Goal: Check status: Check status

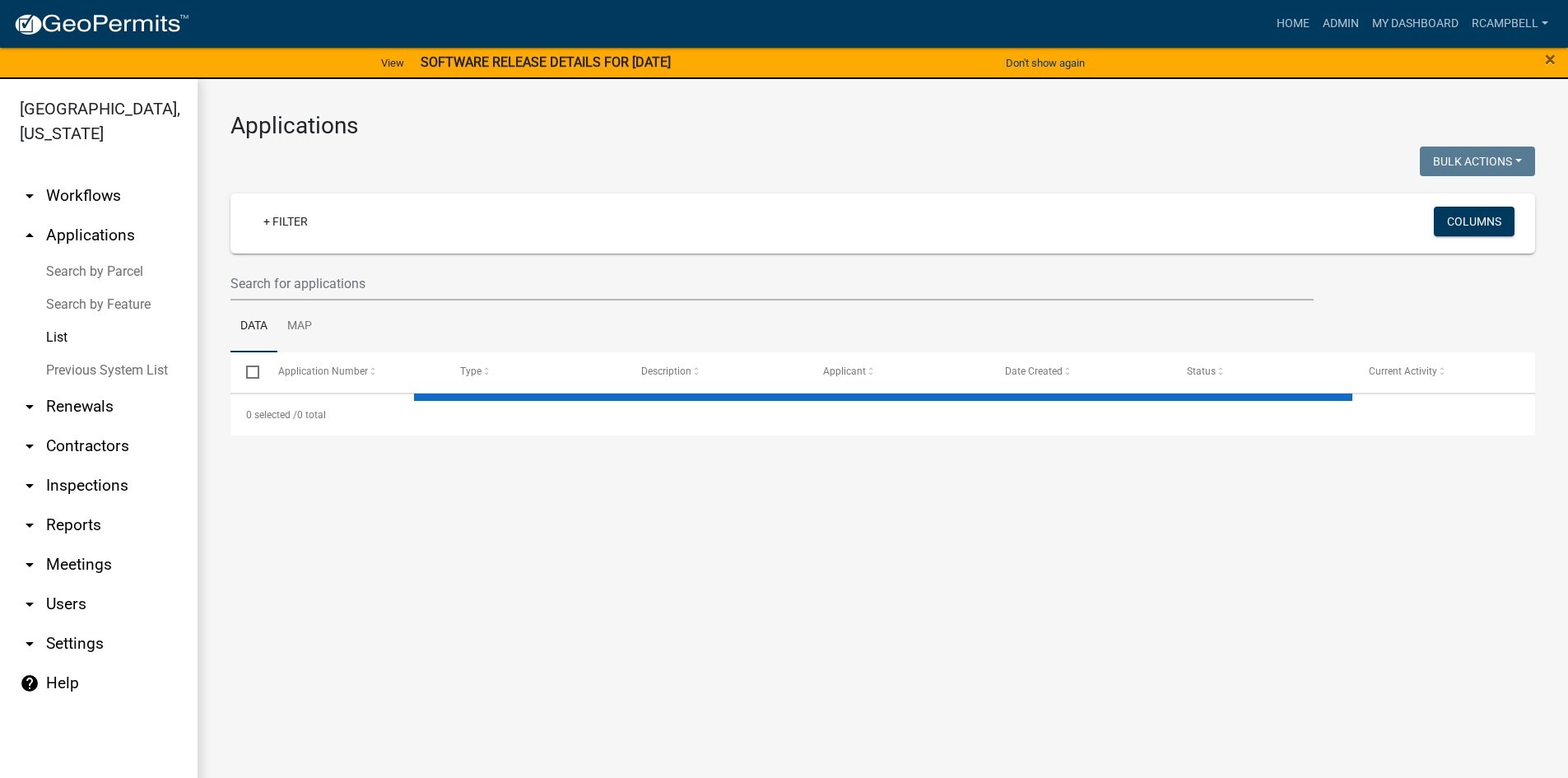
select select "3: 100"
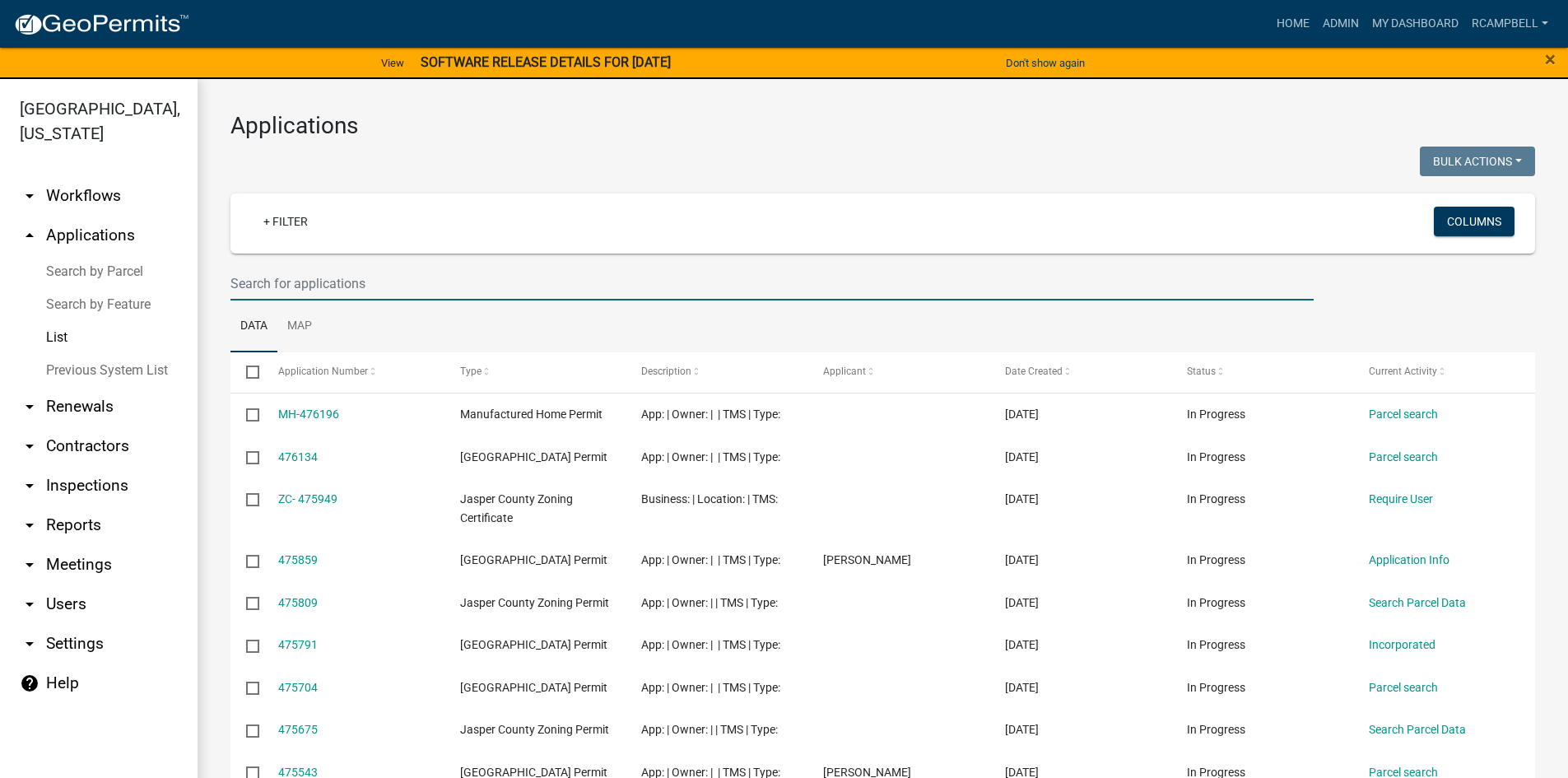
click at [332, 291] on input "text" at bounding box center [772, 283] width 1083 height 34
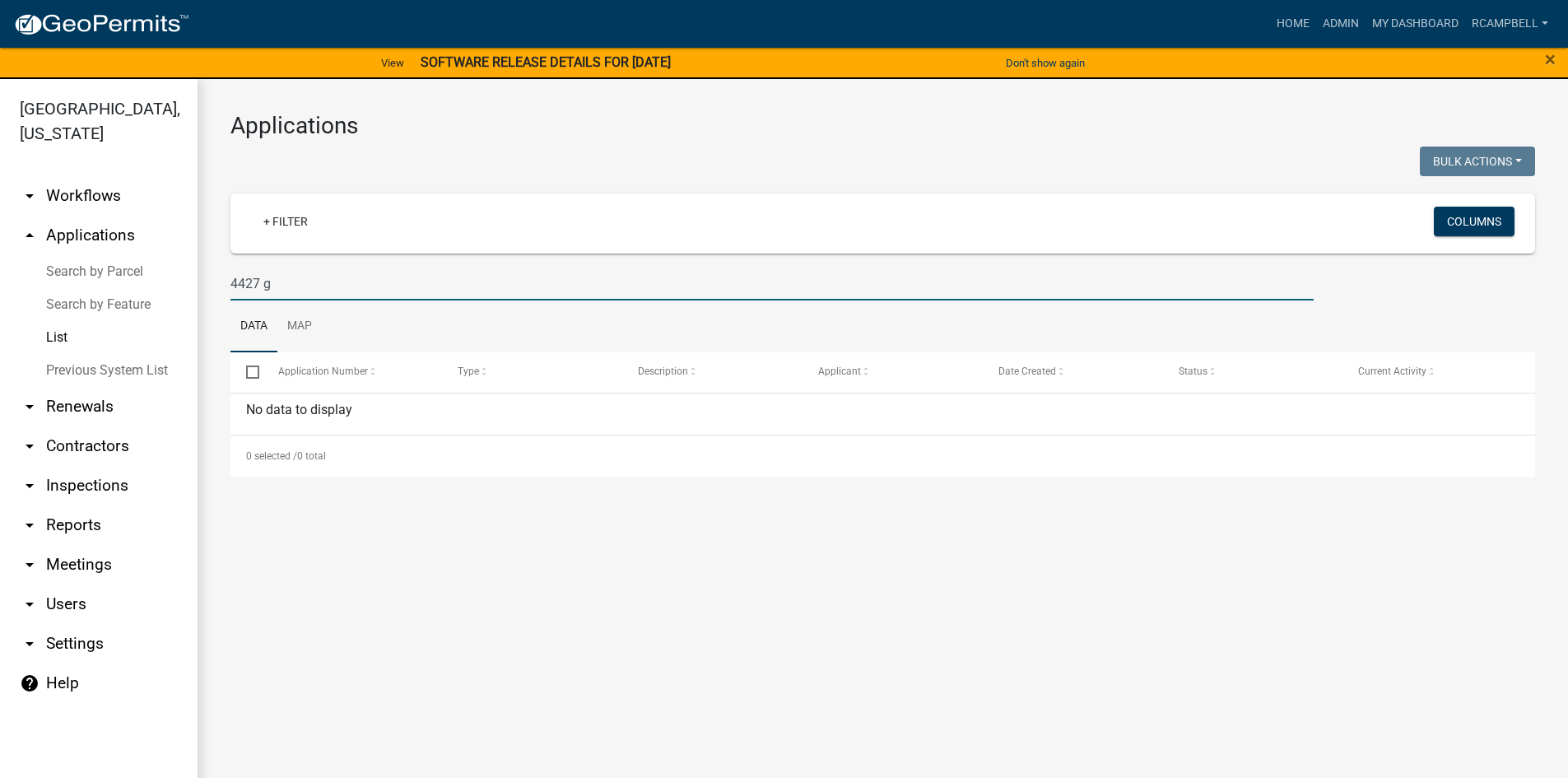
type input "4427"
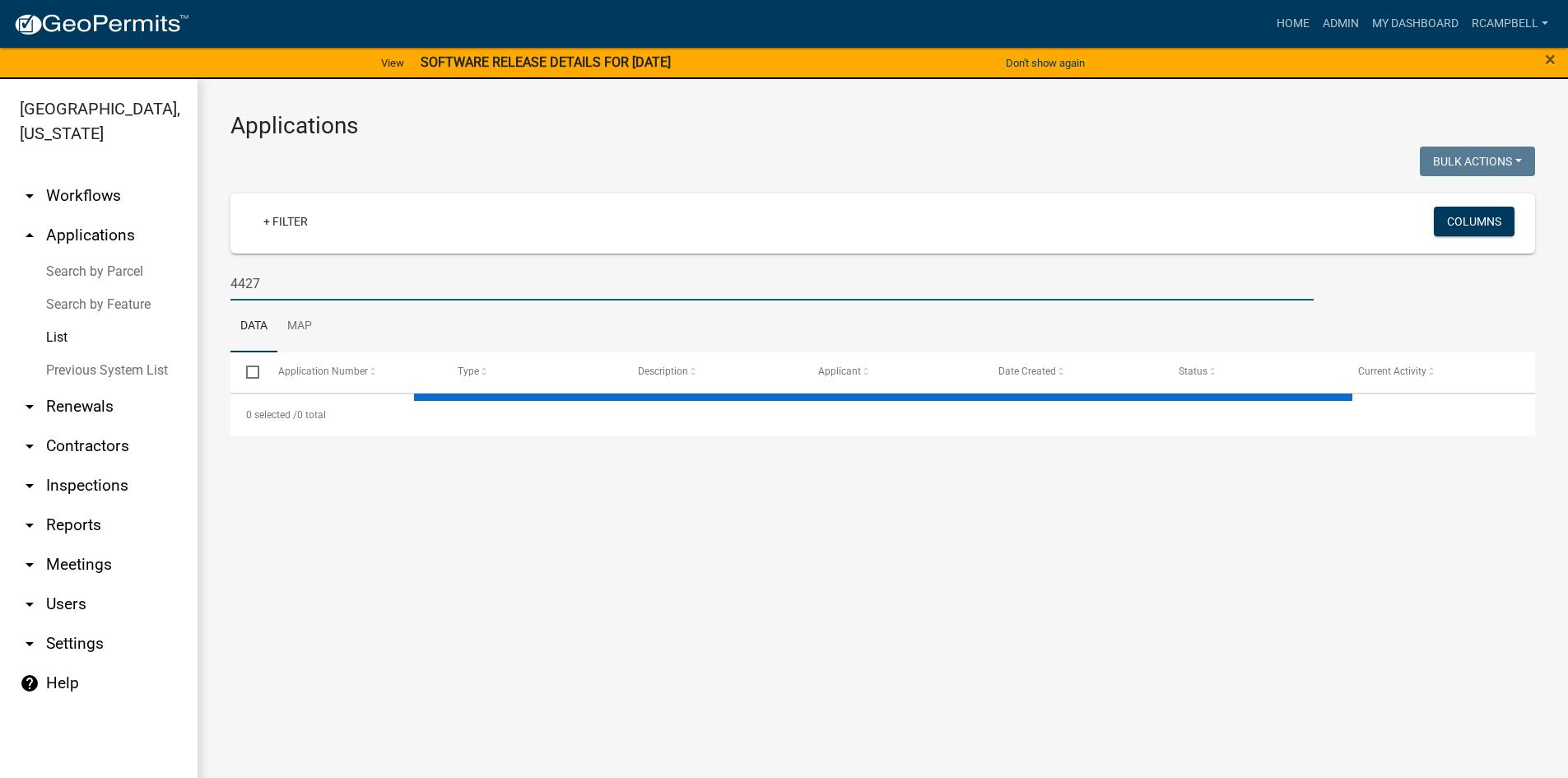
select select "3: 100"
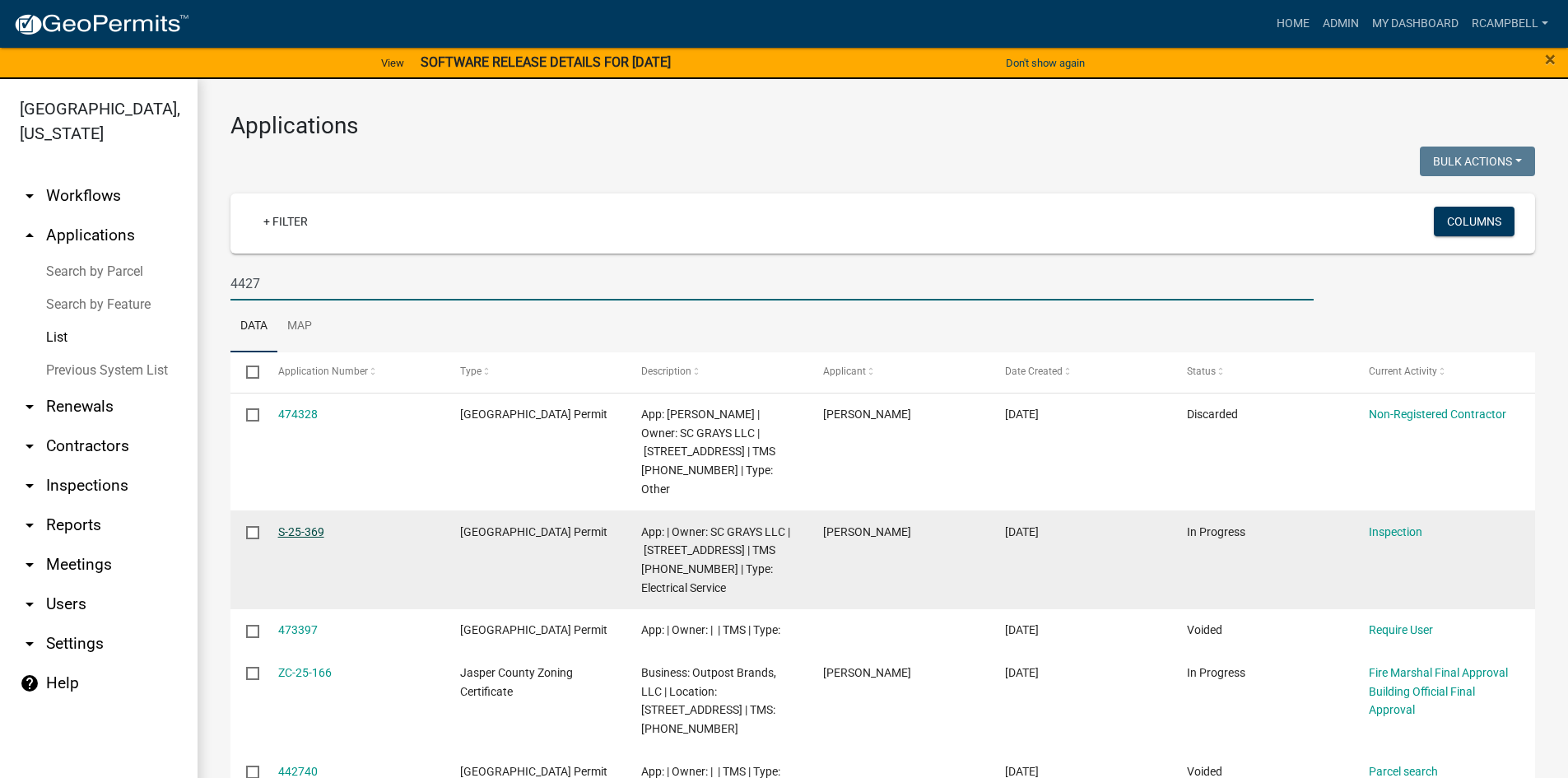
type input "4427"
click at [302, 525] on link "S-25-369" at bounding box center [301, 532] width 47 height 14
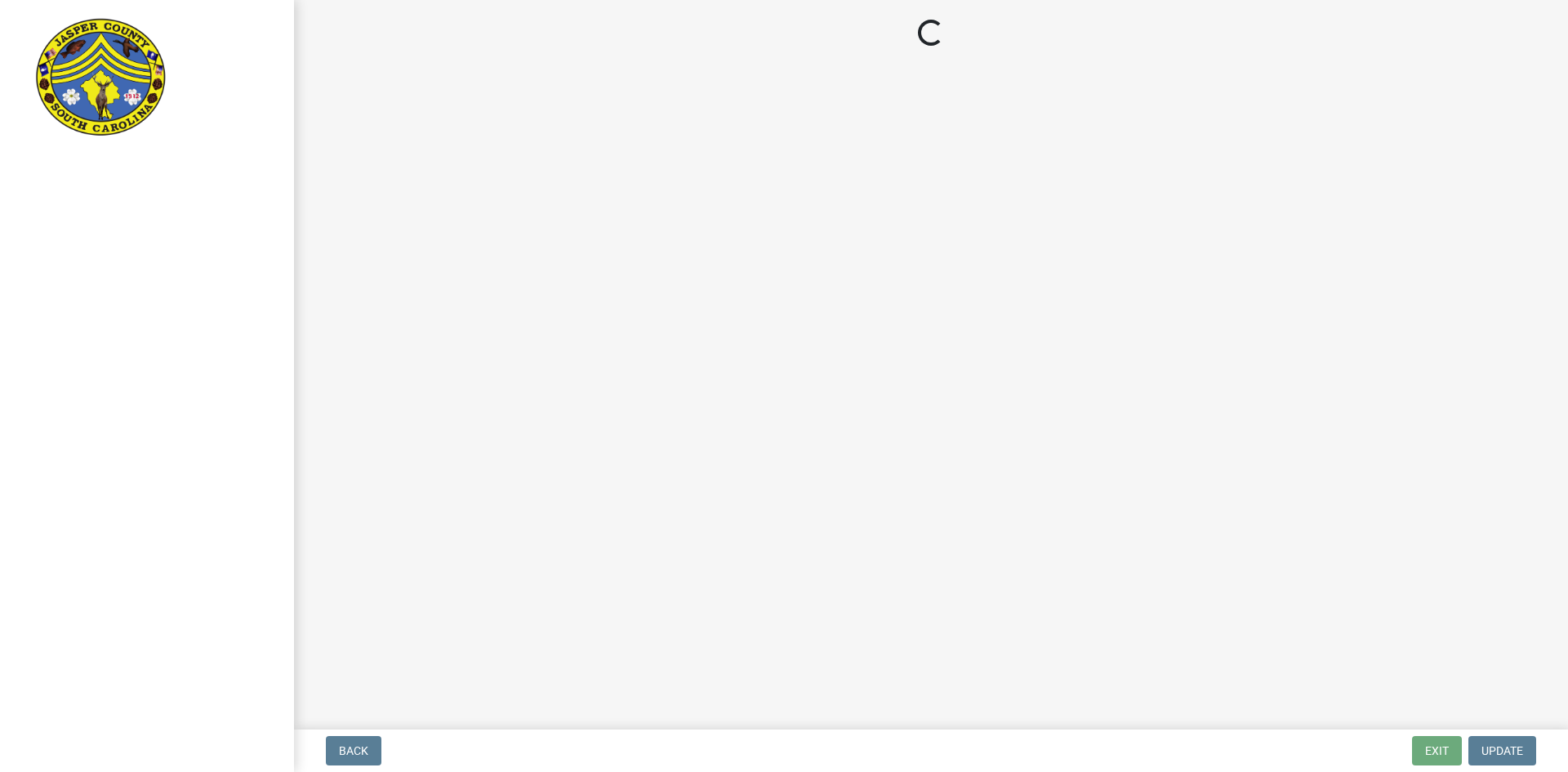
select select "acf36c91-87ca-4b19-8dd2-91b45068efa1"
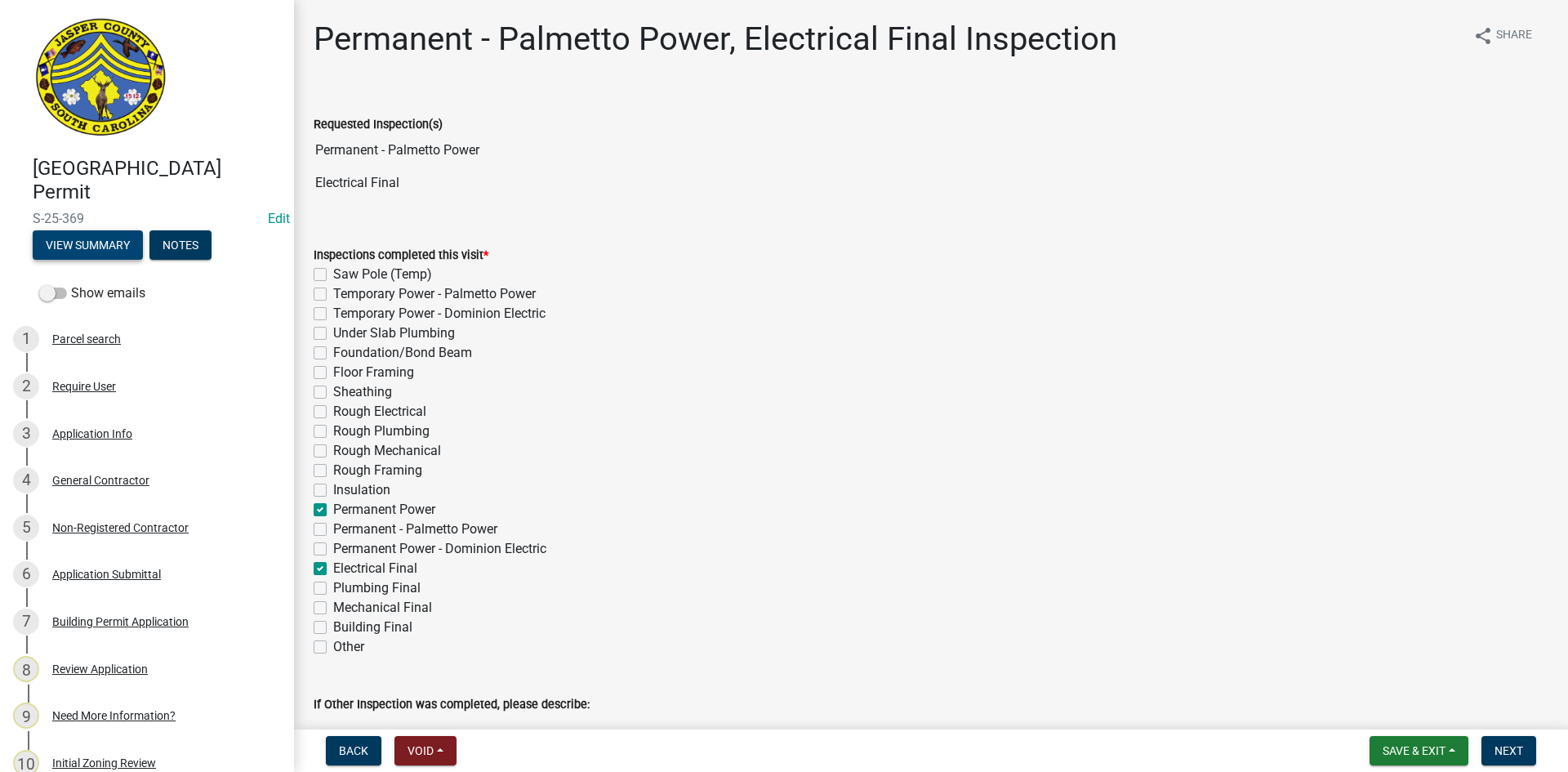
click at [62, 244] on button "View Summary" at bounding box center [87, 245] width 110 height 29
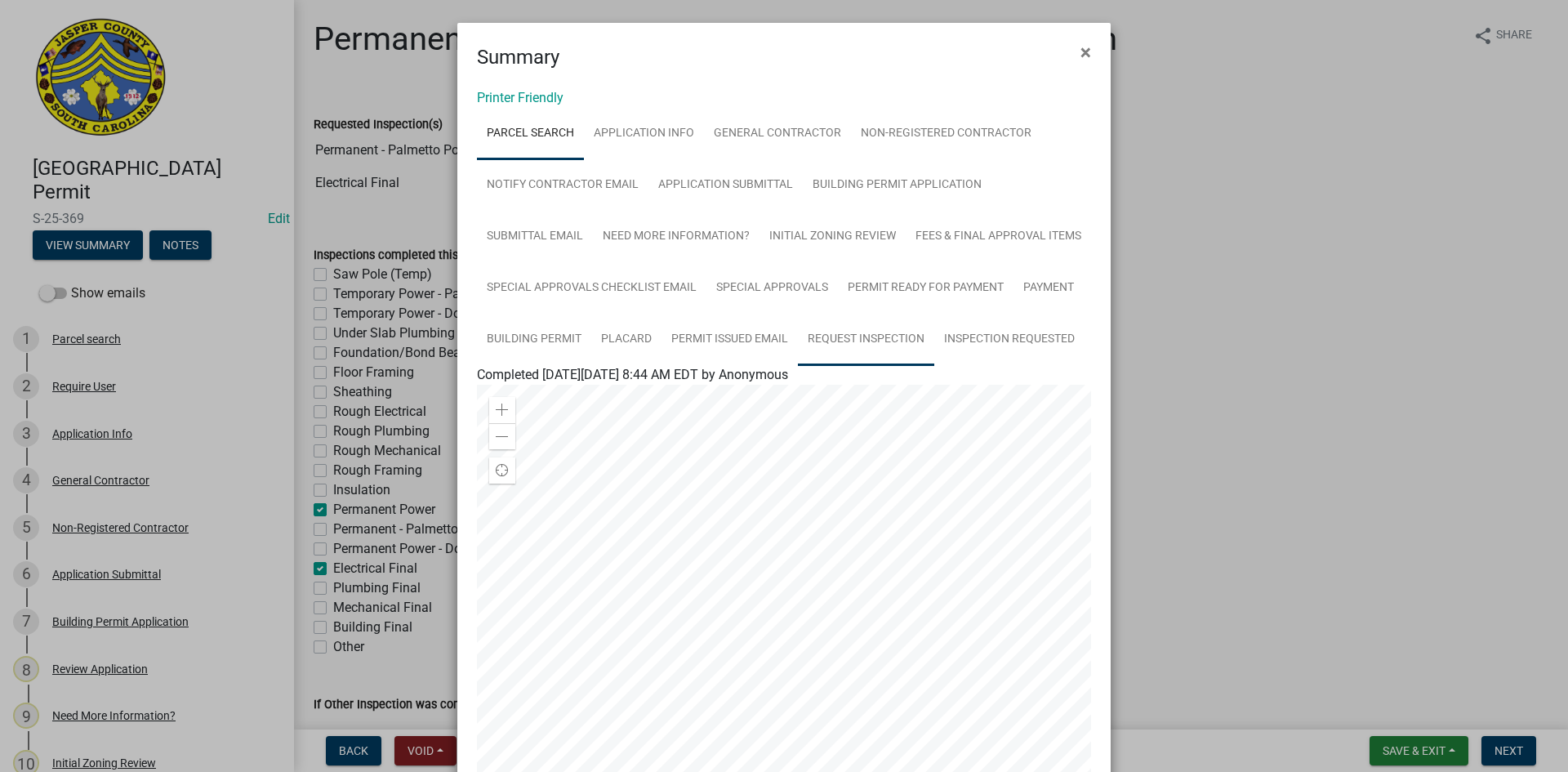
click at [857, 337] on link "Request Inspection" at bounding box center [866, 340] width 137 height 52
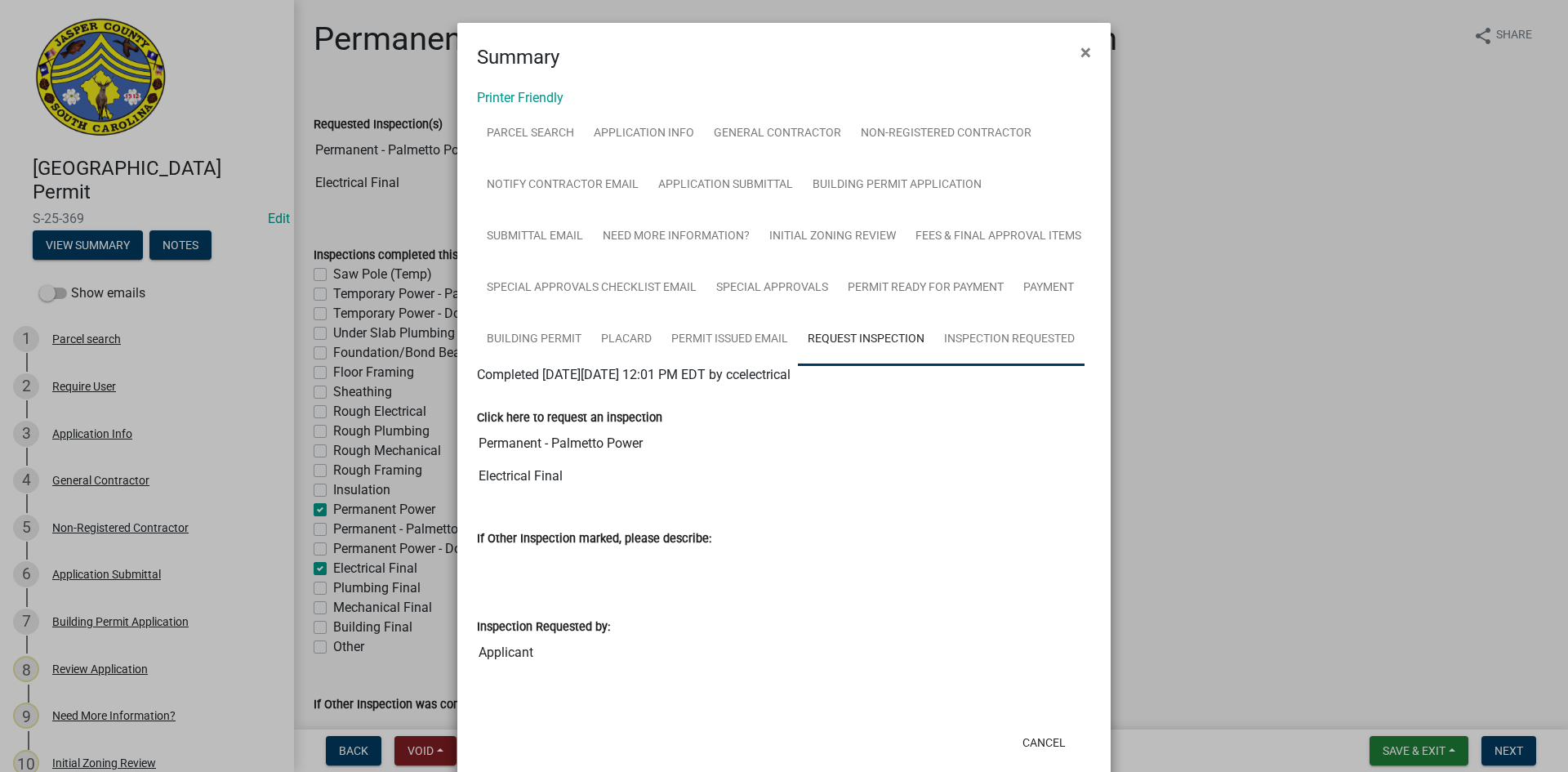
click at [970, 337] on link "Inspection Requested" at bounding box center [1009, 340] width 150 height 52
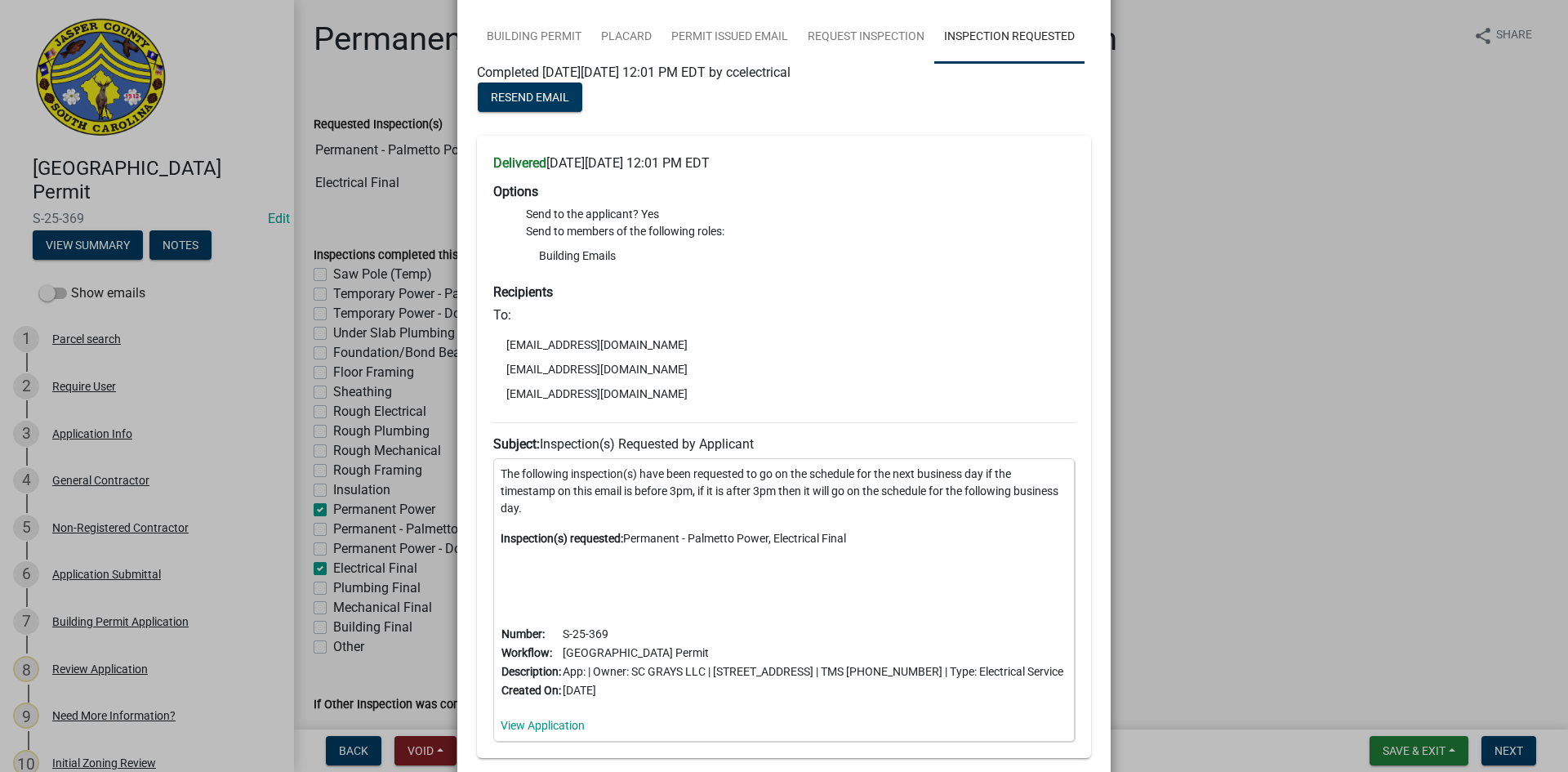
scroll to position [326, 0]
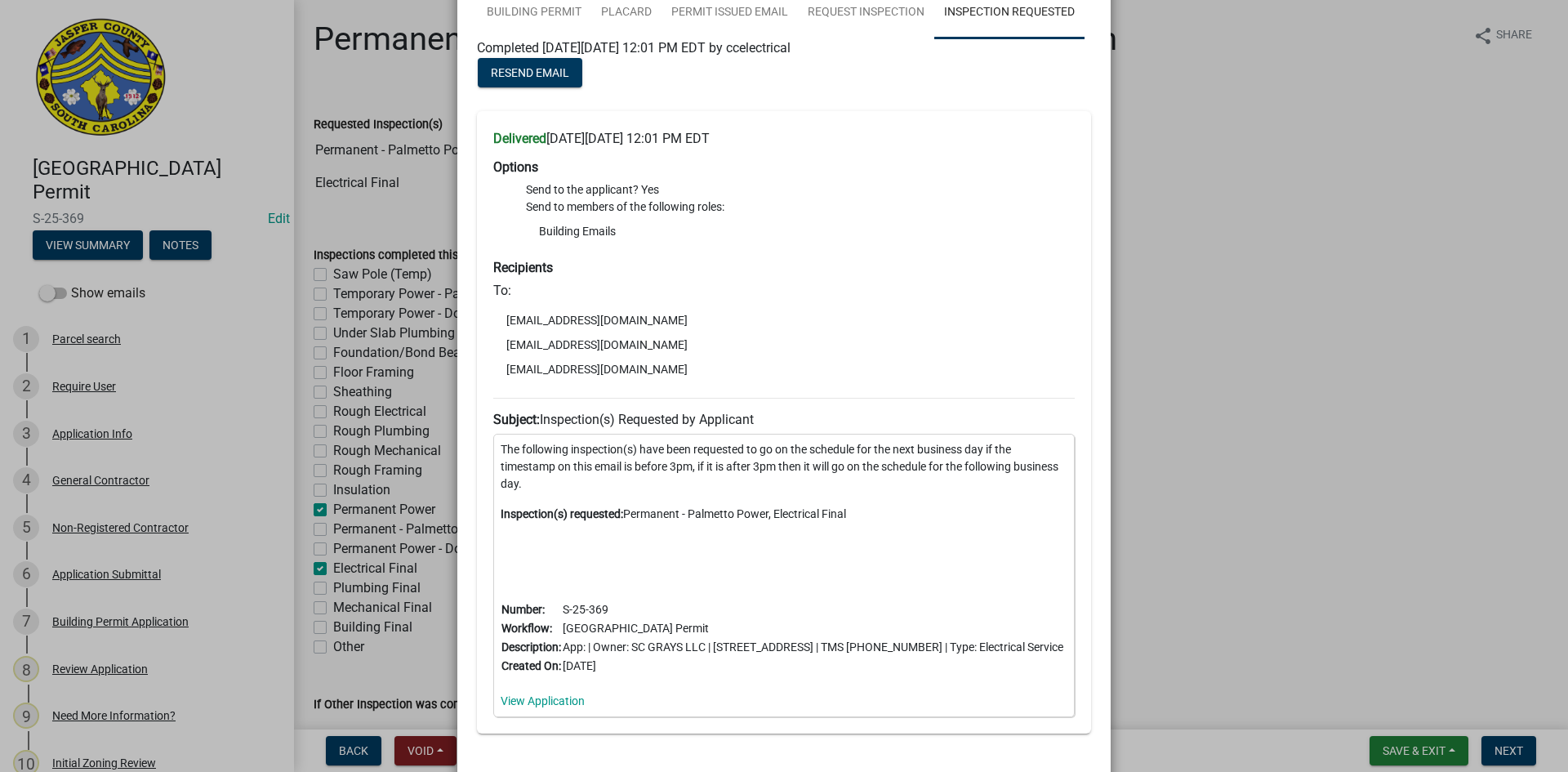
click at [1219, 203] on ngb-modal-window "Summary × Printer Friendly Parcel search Application Info General Contractor No…" at bounding box center [784, 386] width 1568 height 772
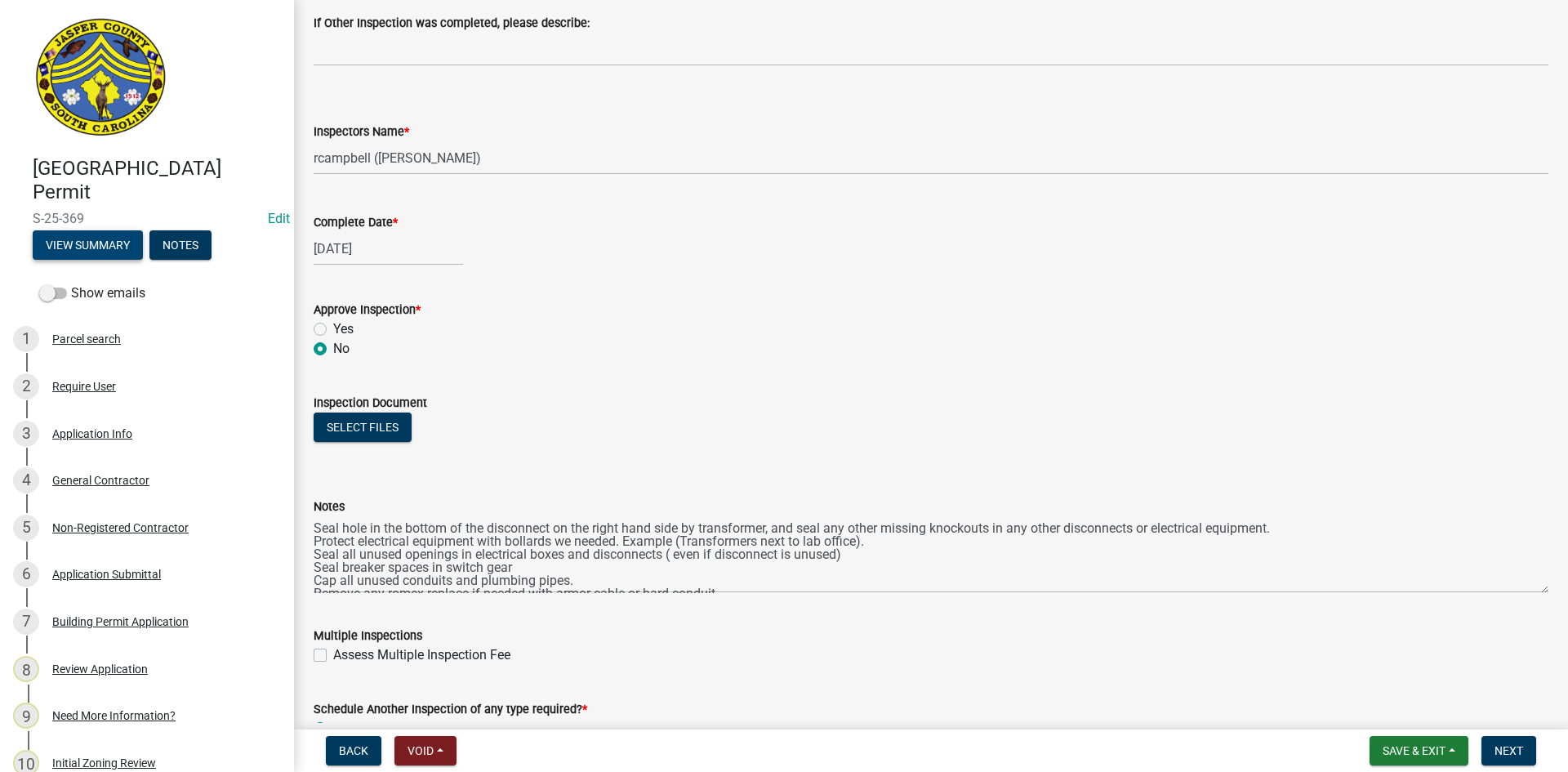
scroll to position [654, 0]
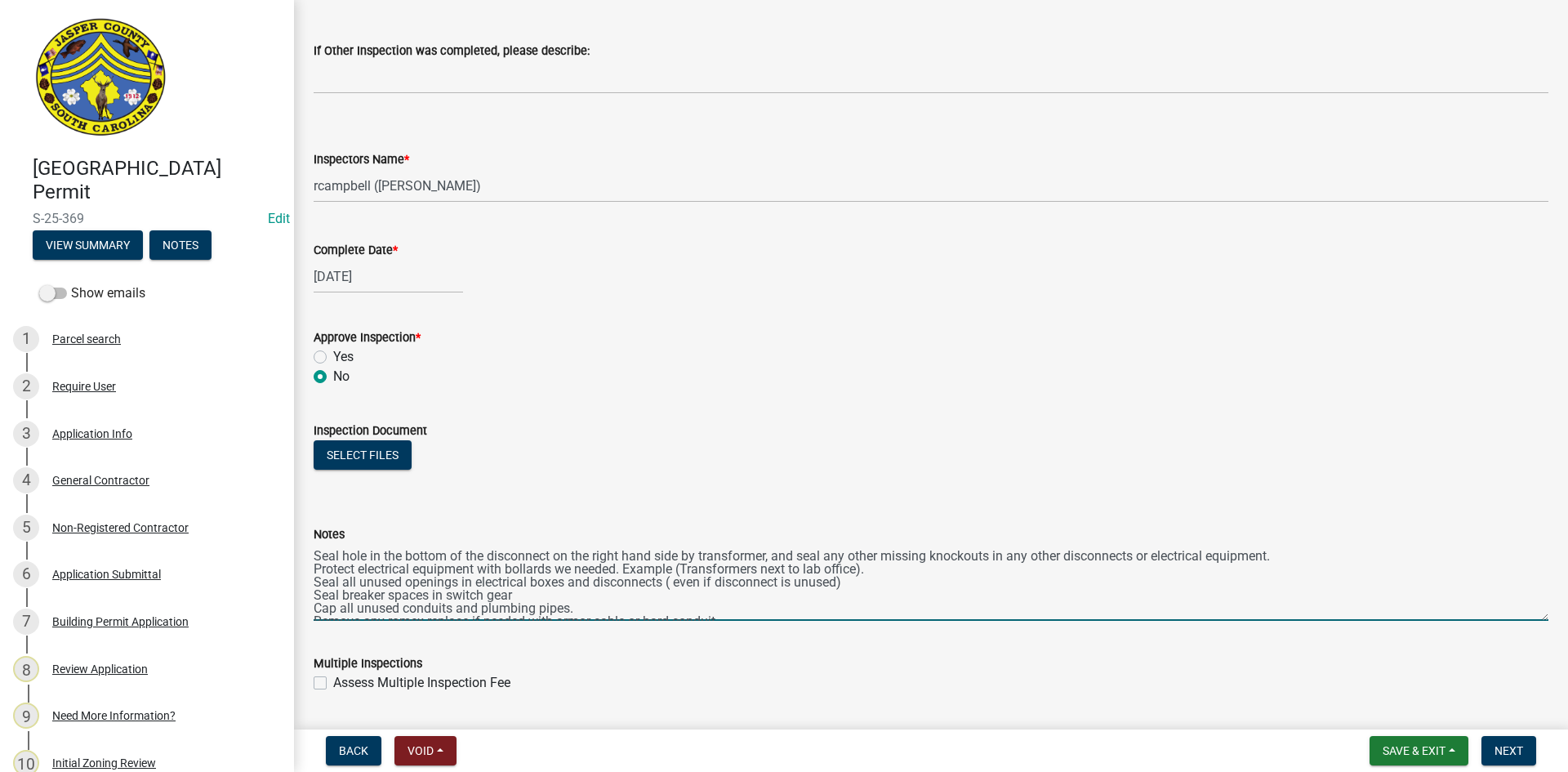
click at [367, 554] on textarea "Seal hole in the bottom of the disconnect on the right hand side by transformer…" at bounding box center [931, 582] width 1235 height 77
click at [477, 571] on textarea "Seal hole/knockout in the bottom of the disconnect on the right hand side by tr…" at bounding box center [931, 582] width 1235 height 77
click at [675, 579] on textarea "Seal hole/knockout in the bottom of the disconnect on the right hand side by tr…" at bounding box center [931, 582] width 1235 height 77
click at [679, 579] on textarea "Seal hole/knockout in the bottom of the disconnect on the right hand side by tr…" at bounding box center [931, 582] width 1235 height 77
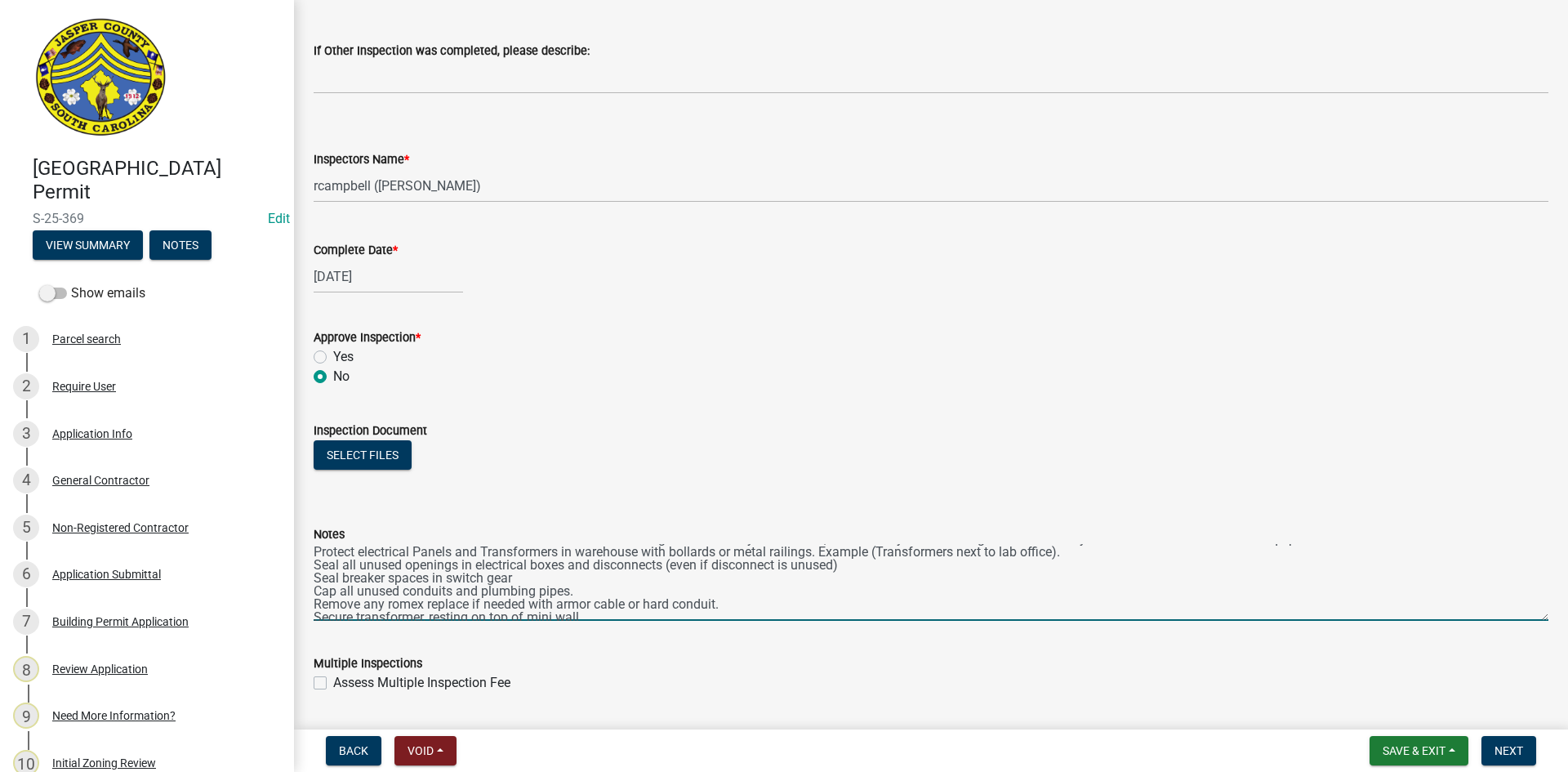
scroll to position [0, 0]
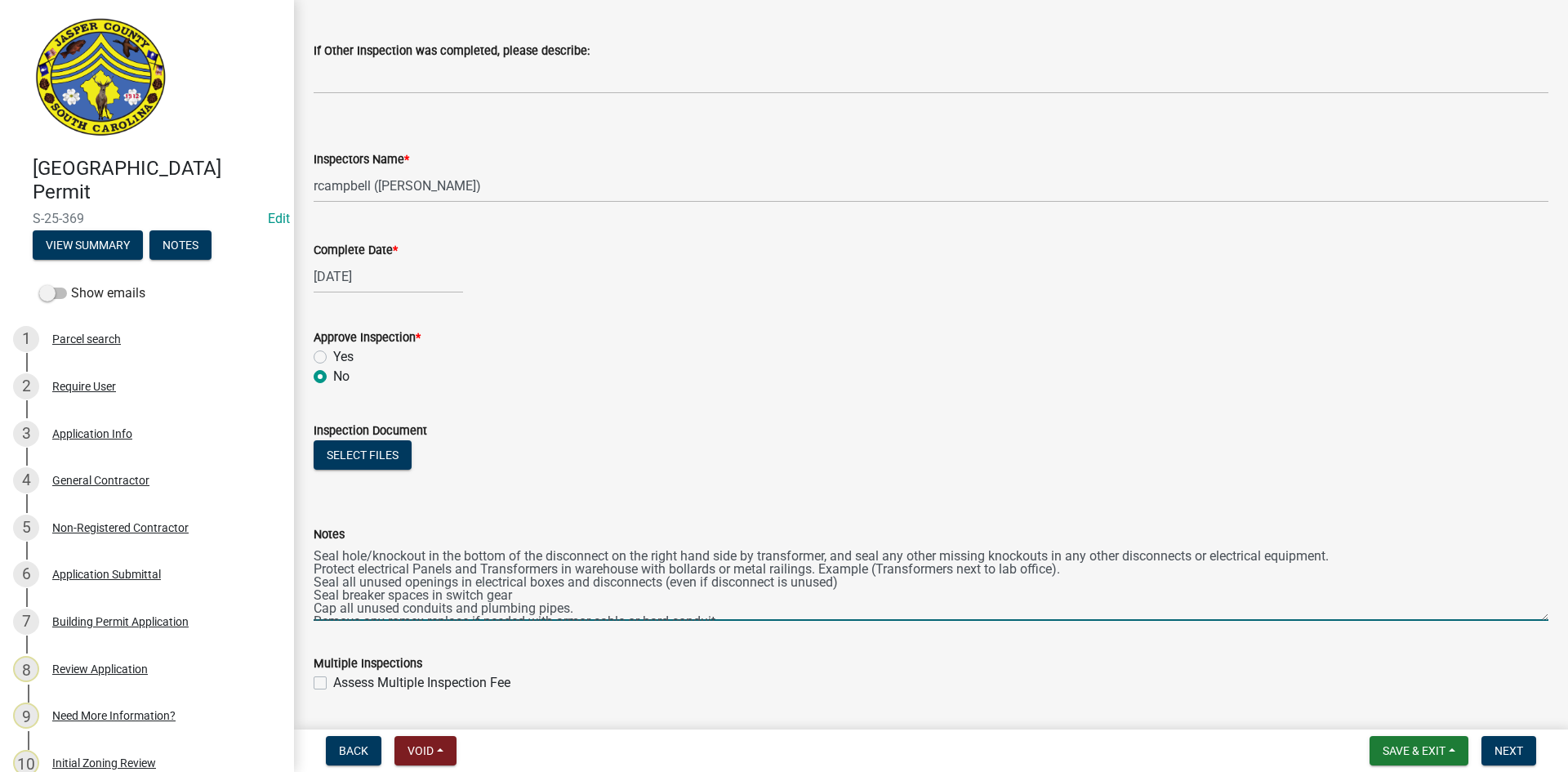
click at [514, 596] on textarea "Seal hole/knockout in the bottom of the disconnect on the right hand side by tr…" at bounding box center [931, 582] width 1235 height 77
click at [582, 608] on textarea "Seal hole/knockout in the bottom of the disconnect on the right hand side by tr…" at bounding box center [931, 582] width 1235 height 77
click at [497, 609] on textarea "Seal hole/knockout in the bottom of the disconnect on the right hand side by tr…" at bounding box center [931, 582] width 1235 height 77
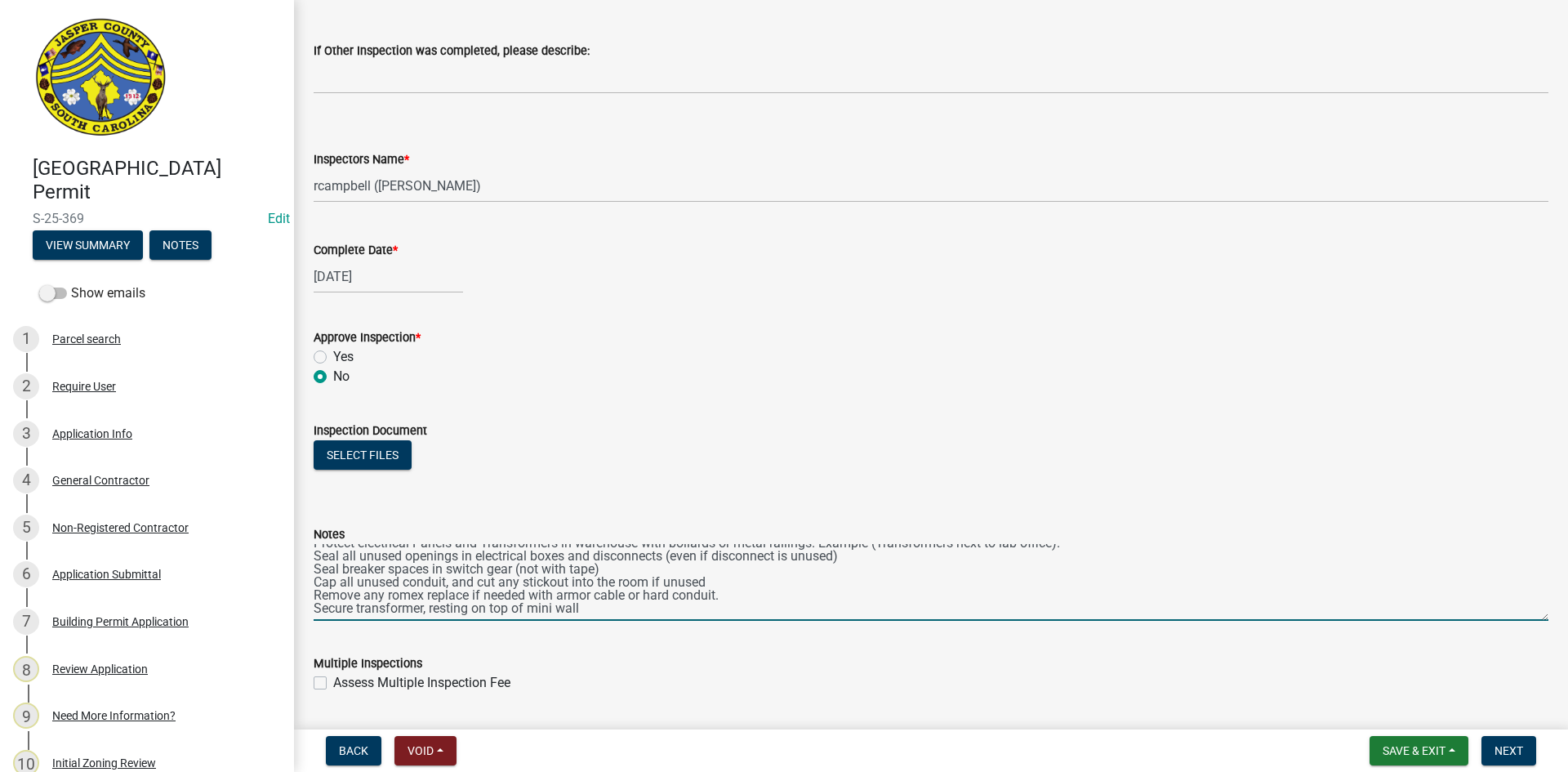
click at [483, 607] on textarea "Seal hole/knockout in the bottom of the disconnect on the right hand side by tr…" at bounding box center [931, 582] width 1235 height 77
click at [518, 614] on textarea "Seal hole/knockout in the bottom of the disconnect on the right hand side by tr…" at bounding box center [931, 582] width 1235 height 77
drag, startPoint x: 484, startPoint y: 575, endPoint x: 517, endPoint y: 575, distance: 33.0
click at [517, 575] on textarea "Seal hole/knockout in the bottom of the disconnect on the right hand side by tr…" at bounding box center [931, 582] width 1235 height 77
click at [316, 574] on textarea "Seal hole/knockout in the bottom of the disconnect on the right hand side by tr…" at bounding box center [931, 582] width 1235 height 77
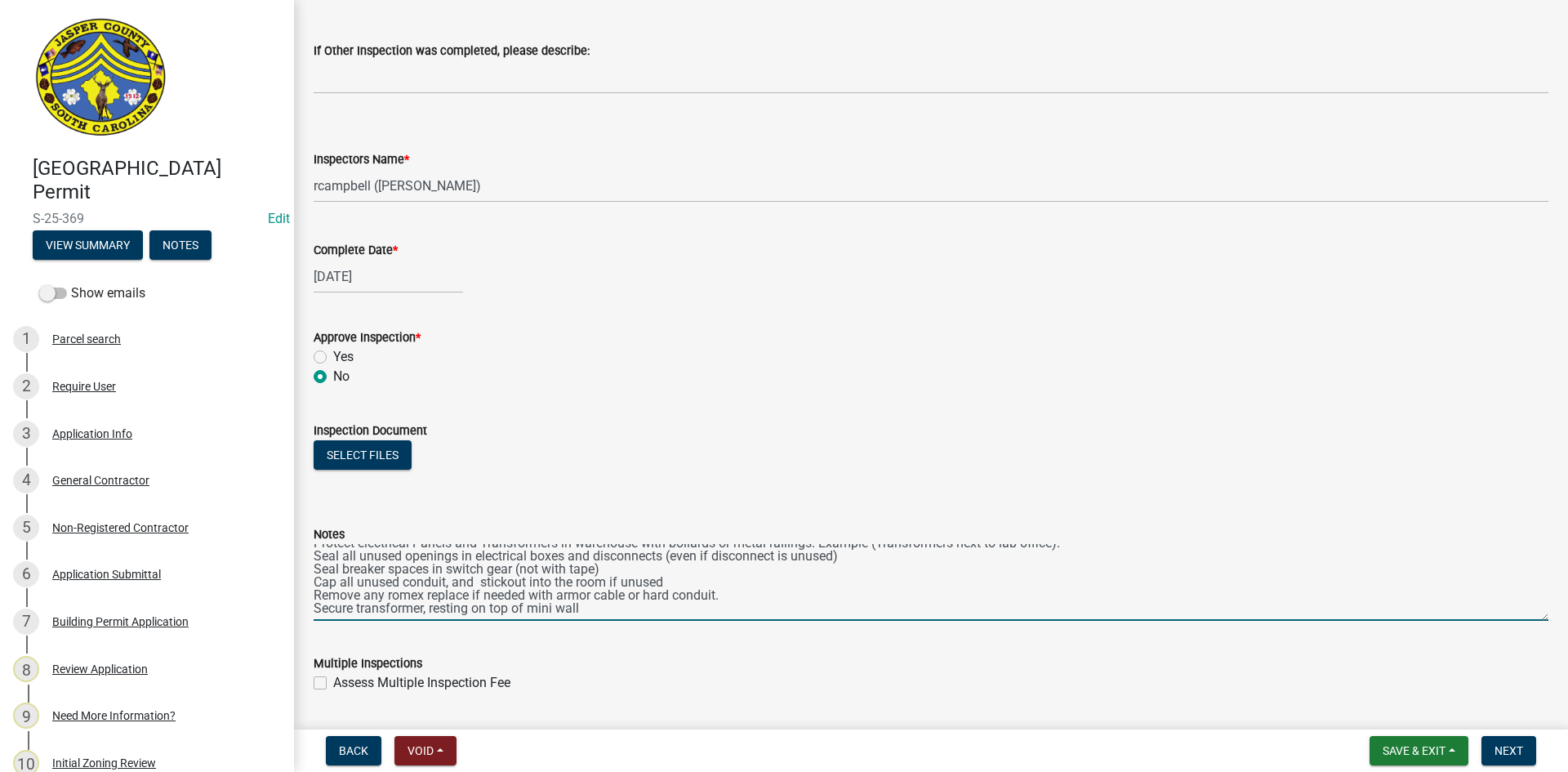
paste textarea "cut any"
drag, startPoint x: 320, startPoint y: 576, endPoint x: 329, endPoint y: 574, distance: 9.2
click at [323, 576] on textarea "Seal hole/knockout in the bottom of the disconnect on the right hand side by tr…" at bounding box center [931, 582] width 1235 height 77
click at [430, 592] on textarea "Seal hole/knockout in the bottom of the disconnect on the right hand side by tr…" at bounding box center [931, 582] width 1235 height 77
click at [638, 611] on textarea "Seal hole/knockout in the bottom of the disconnect on the right hand side by tr…" at bounding box center [931, 582] width 1235 height 77
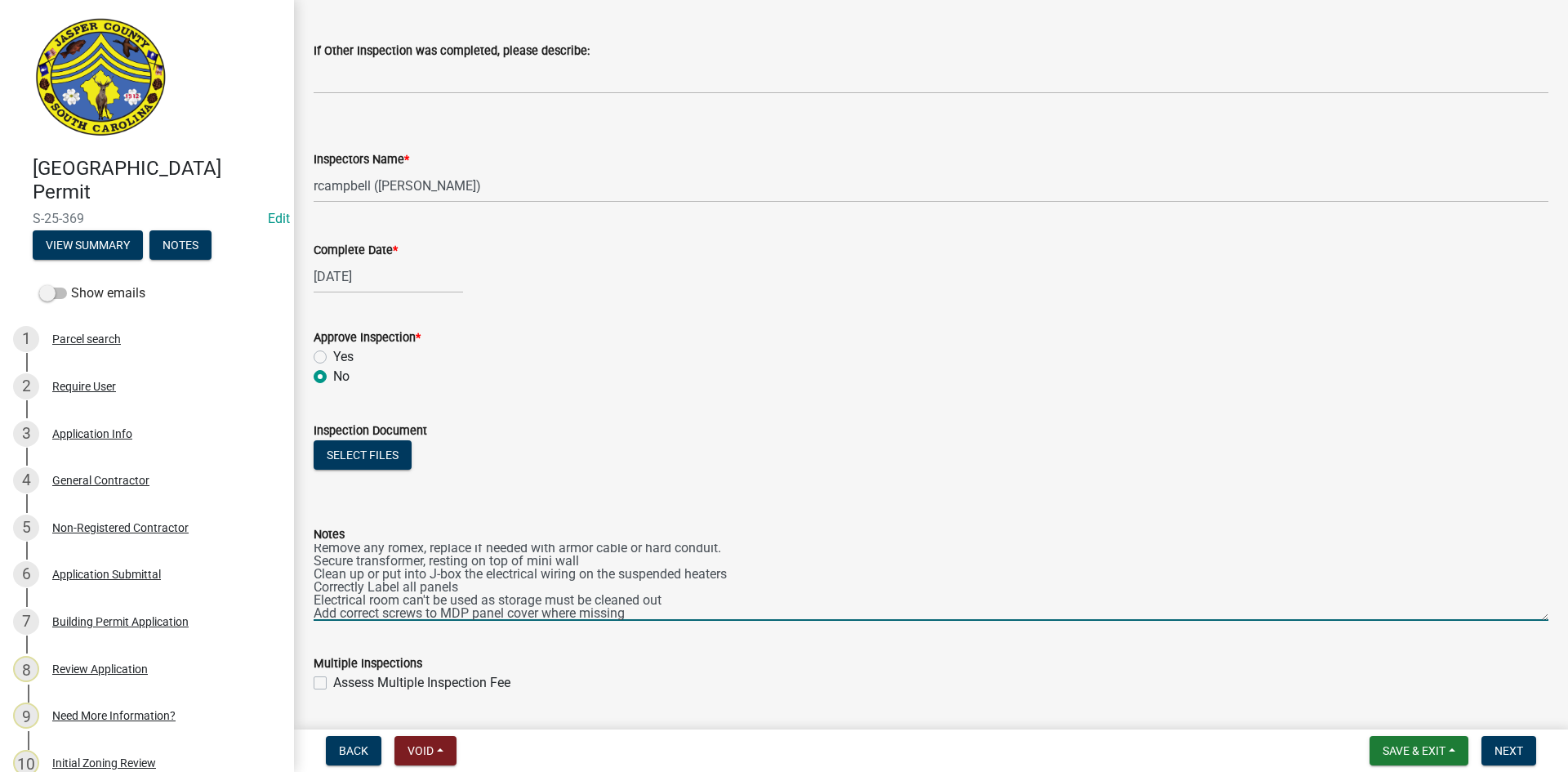
scroll to position [86, 0]
click at [437, 609] on textarea "Seal hole/knockout in the bottom of the disconnect on the right hand side by tr…" at bounding box center [931, 582] width 1235 height 77
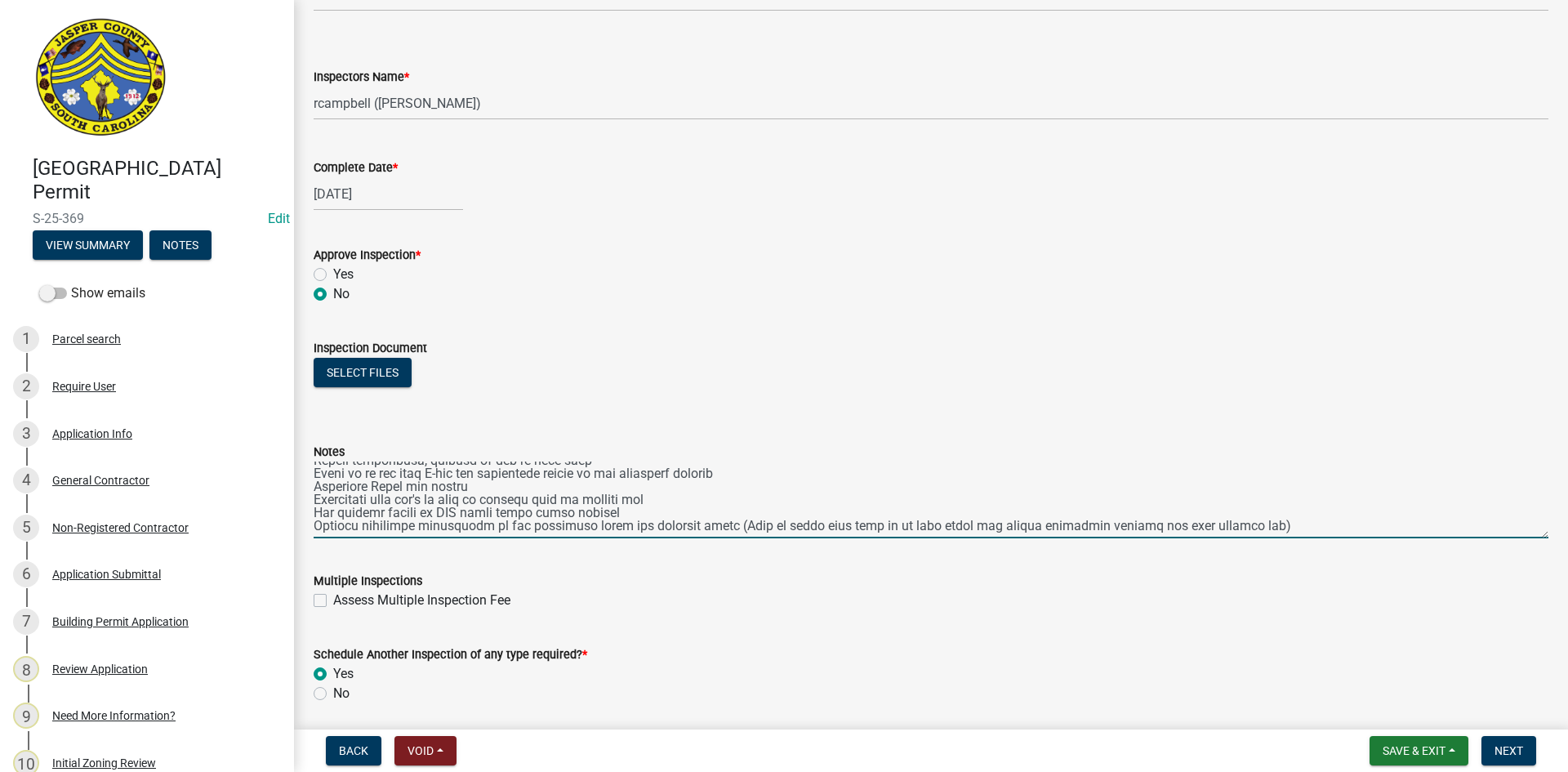
scroll to position [105, 0]
drag, startPoint x: 315, startPoint y: 469, endPoint x: 1258, endPoint y: 533, distance: 945.2
click at [1258, 533] on textarea "Notes" at bounding box center [931, 500] width 1235 height 77
type textarea "Seal hole/knockout in the bottom of the disconnect on the right hand side by tr…"
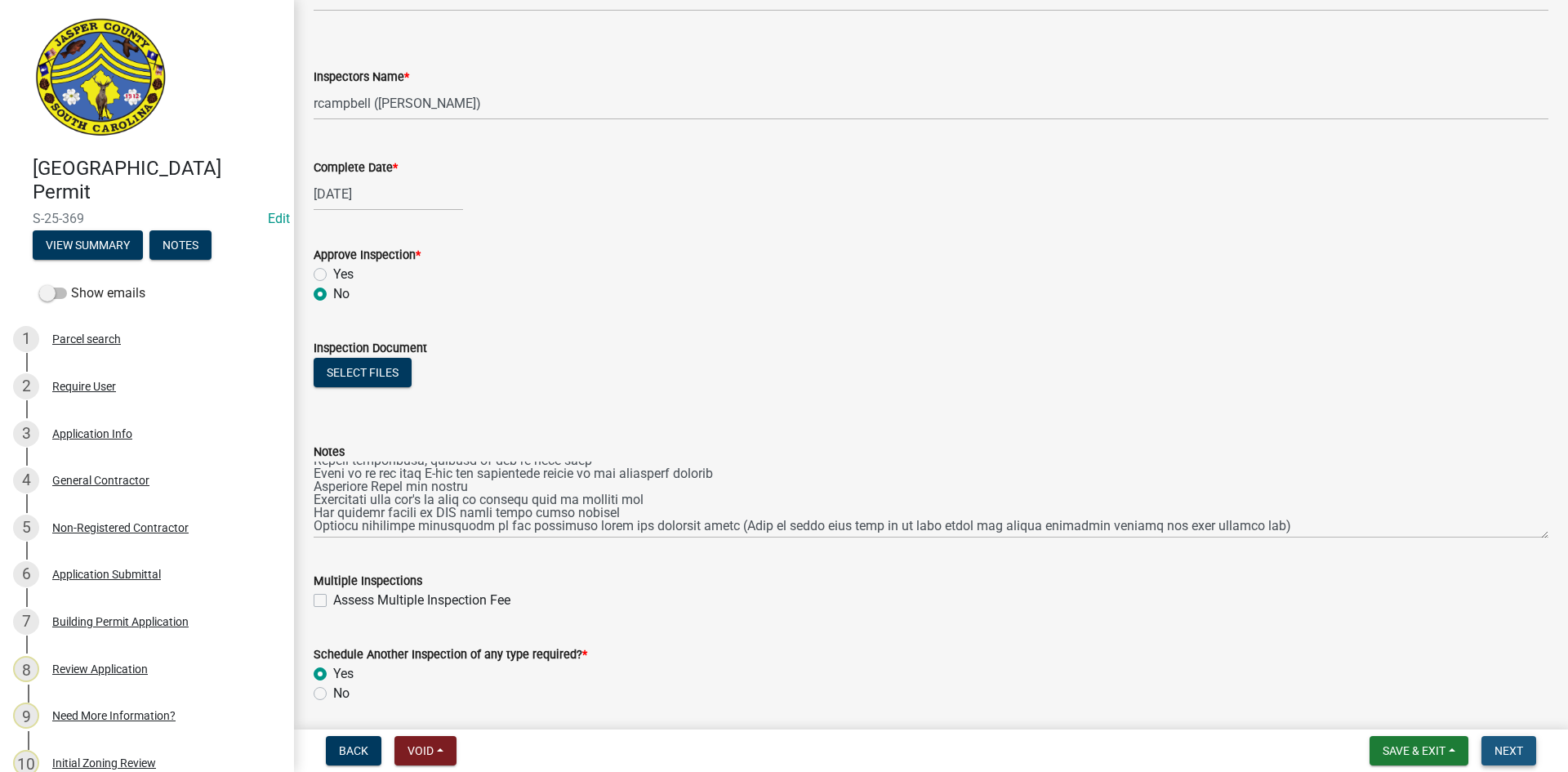
click at [1514, 747] on span "Next" at bounding box center [1508, 751] width 29 height 13
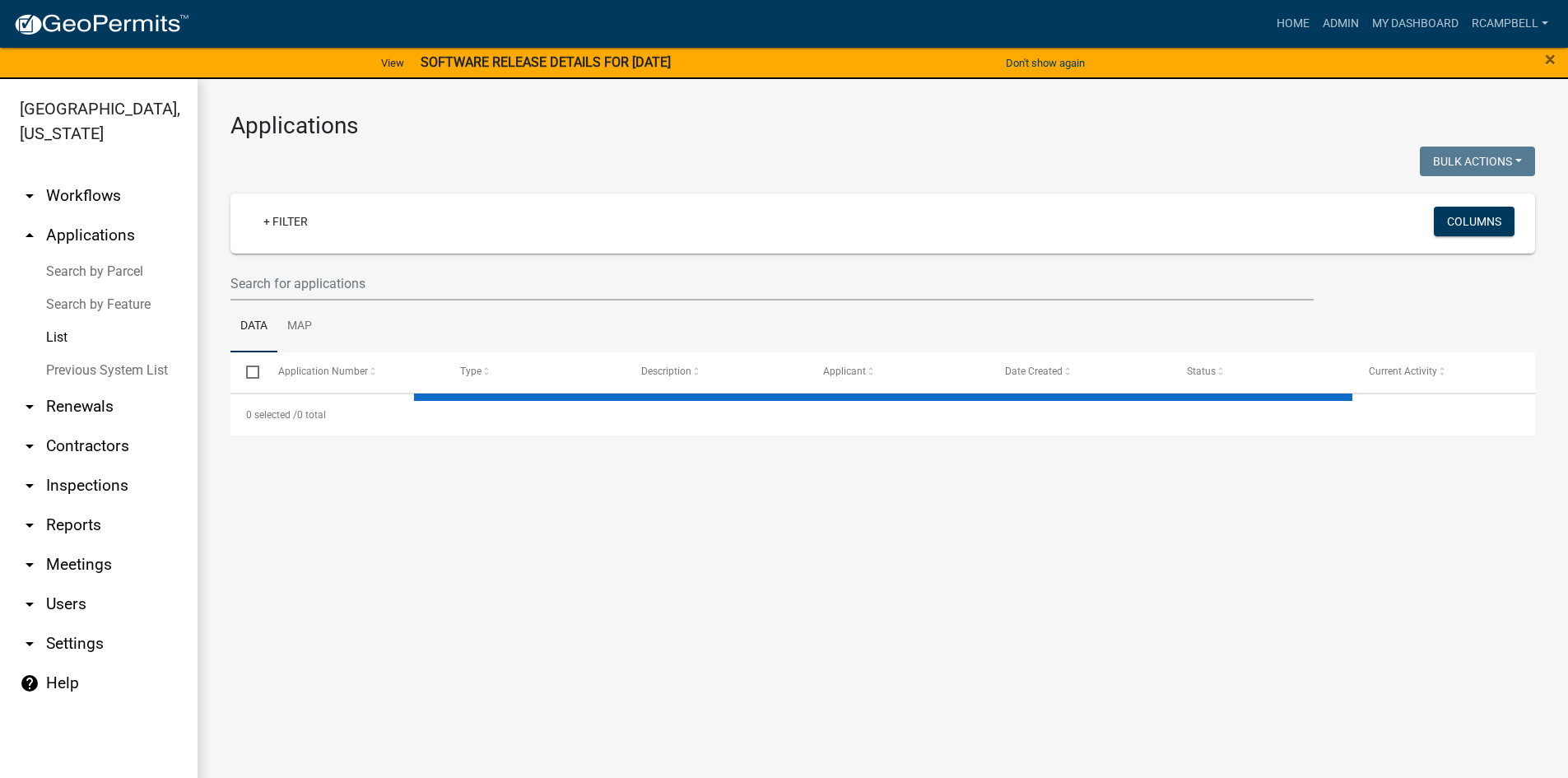
select select "3: 100"
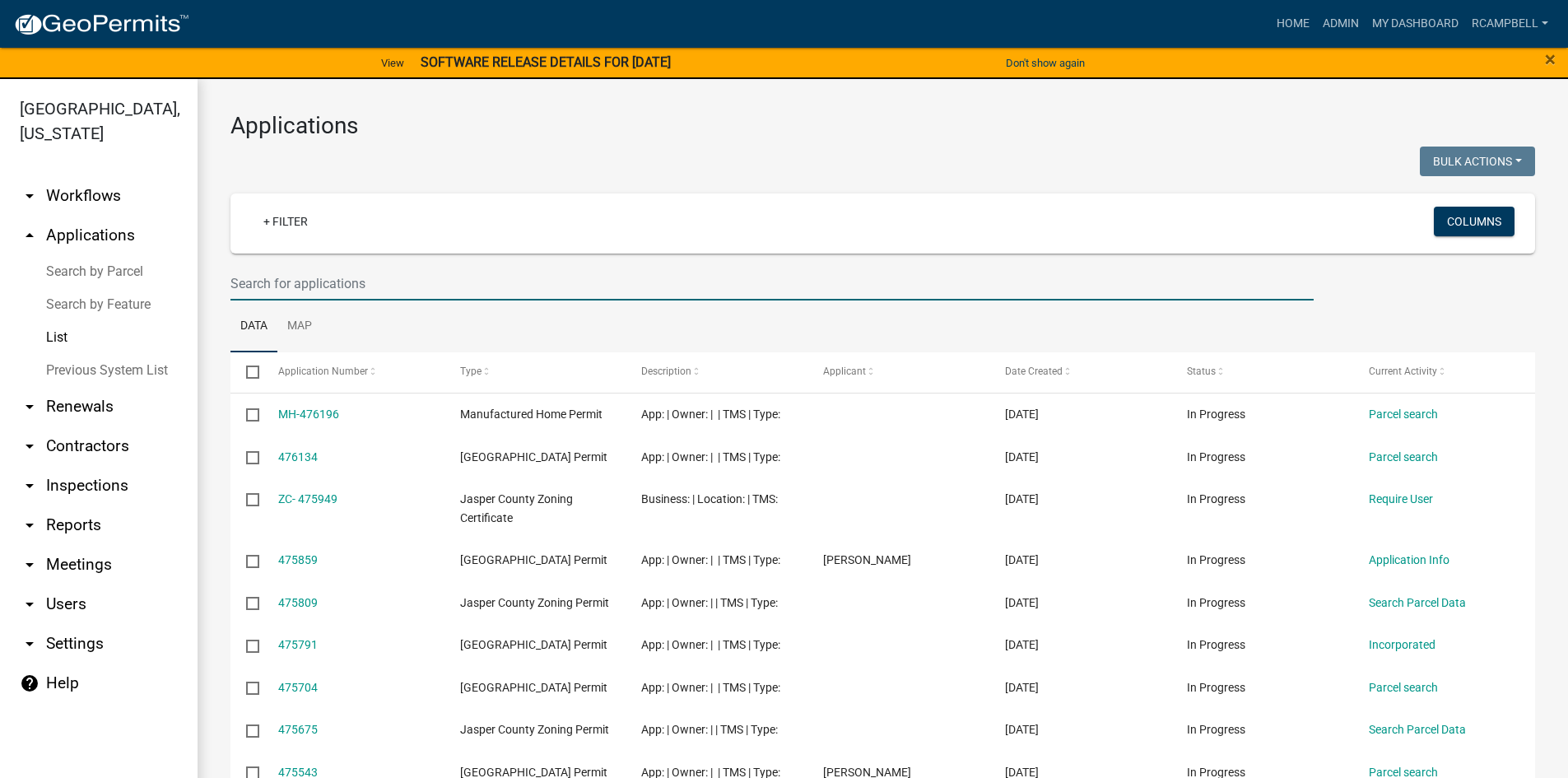
click at [307, 273] on input "text" at bounding box center [772, 283] width 1083 height 34
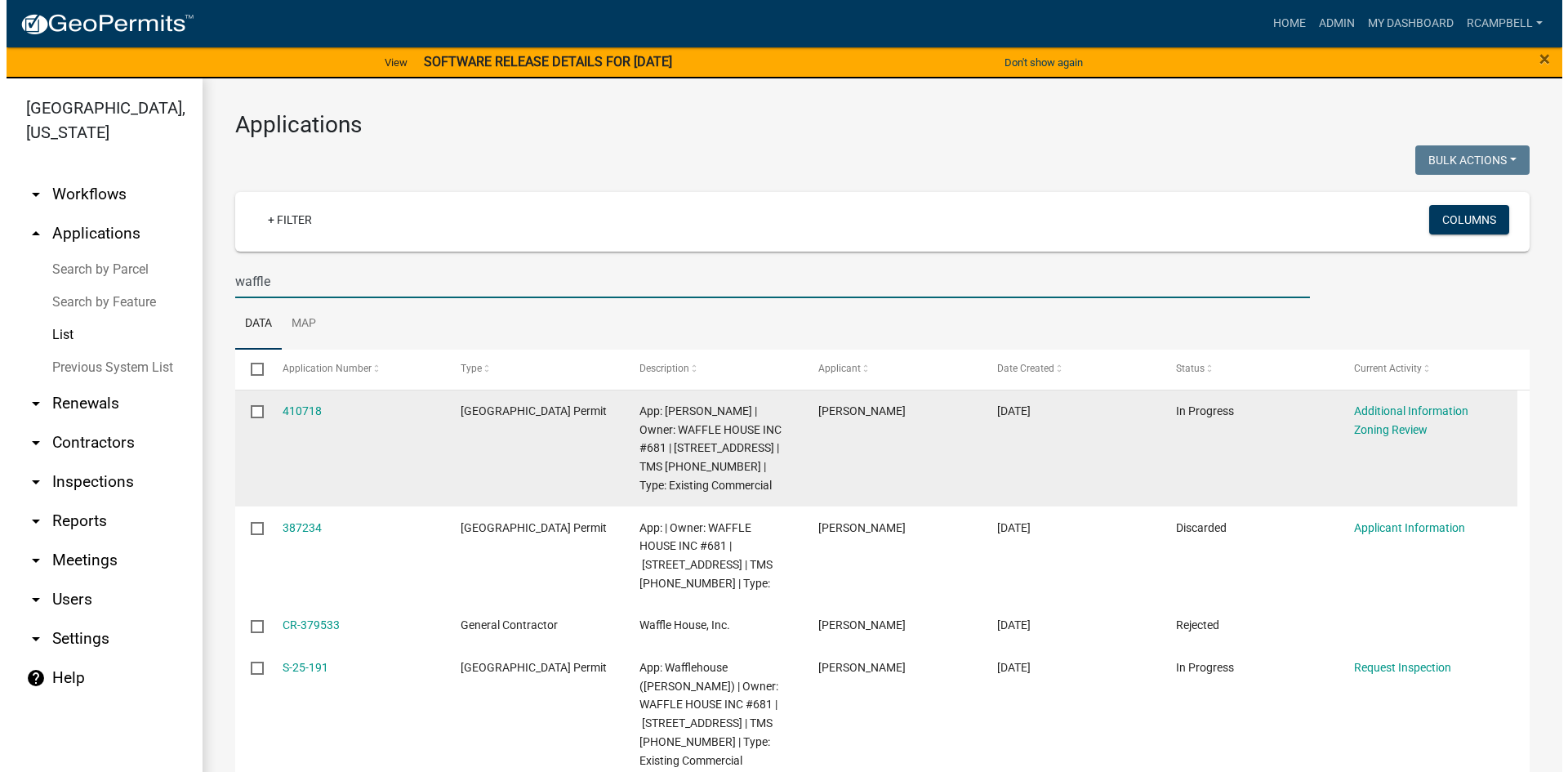
scroll to position [70, 0]
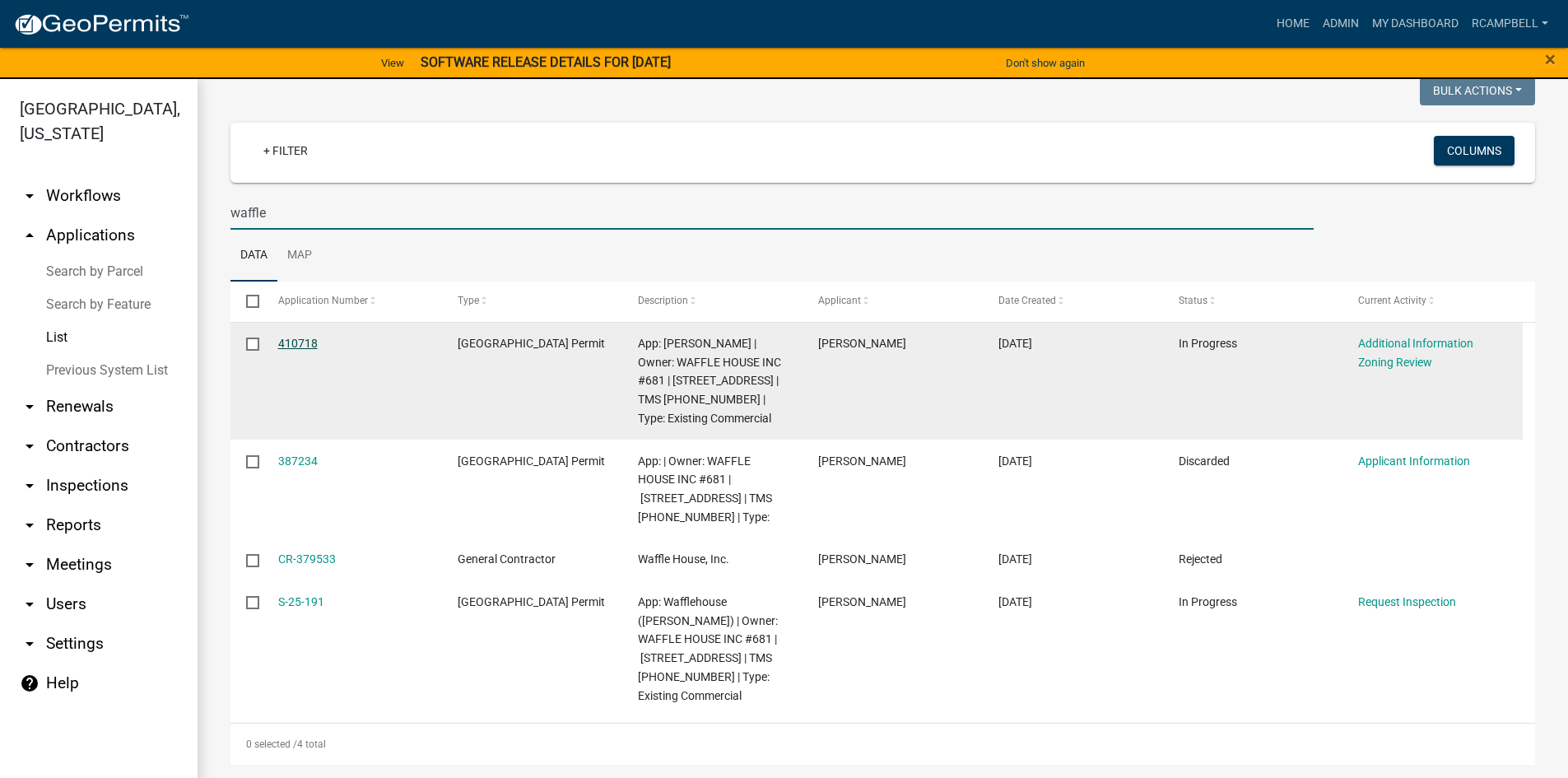
type input "waffle"
click at [302, 342] on link "410718" at bounding box center [298, 343] width 40 height 14
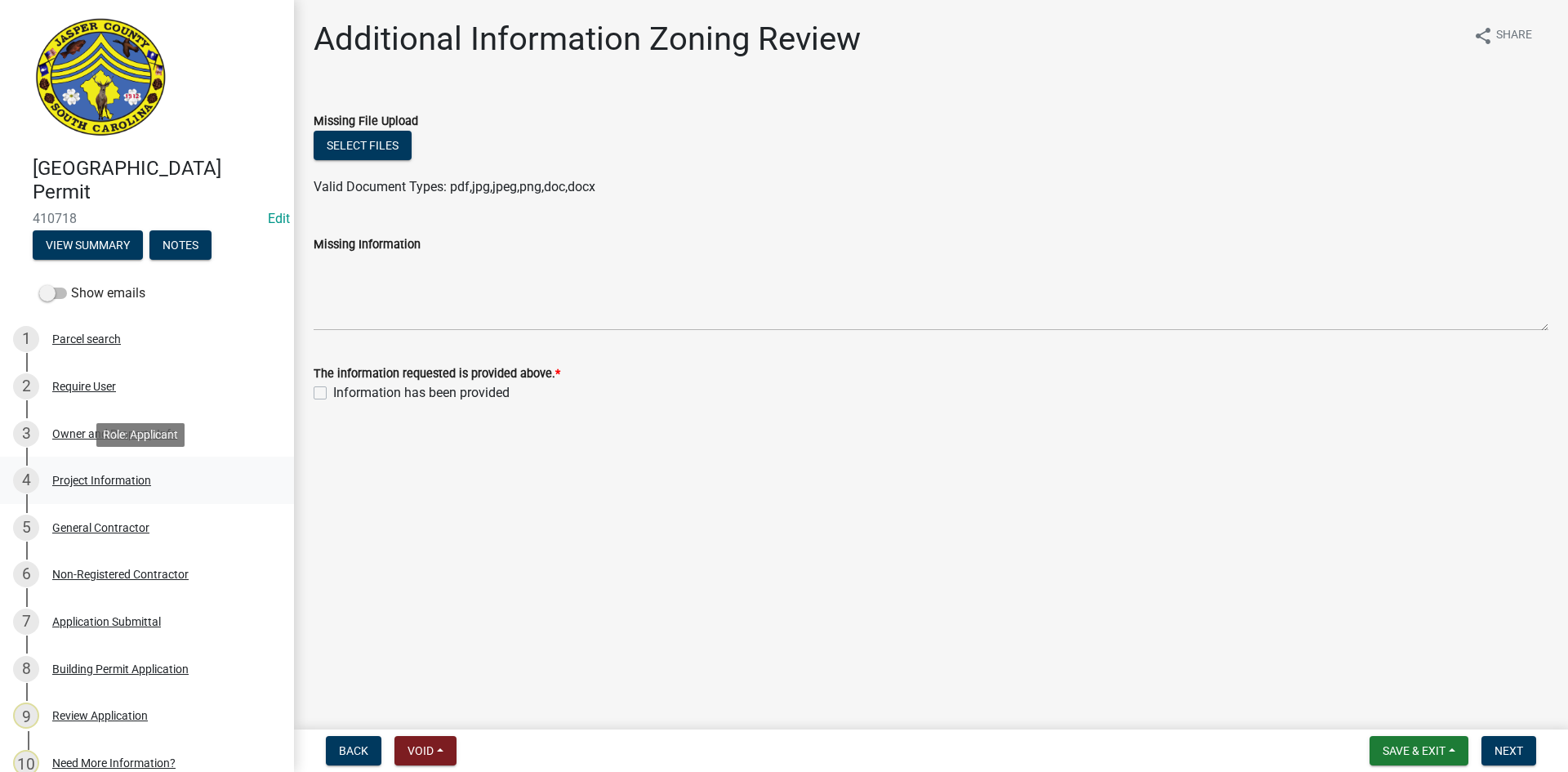
click at [136, 478] on div "Project Information" at bounding box center [102, 481] width 99 height 12
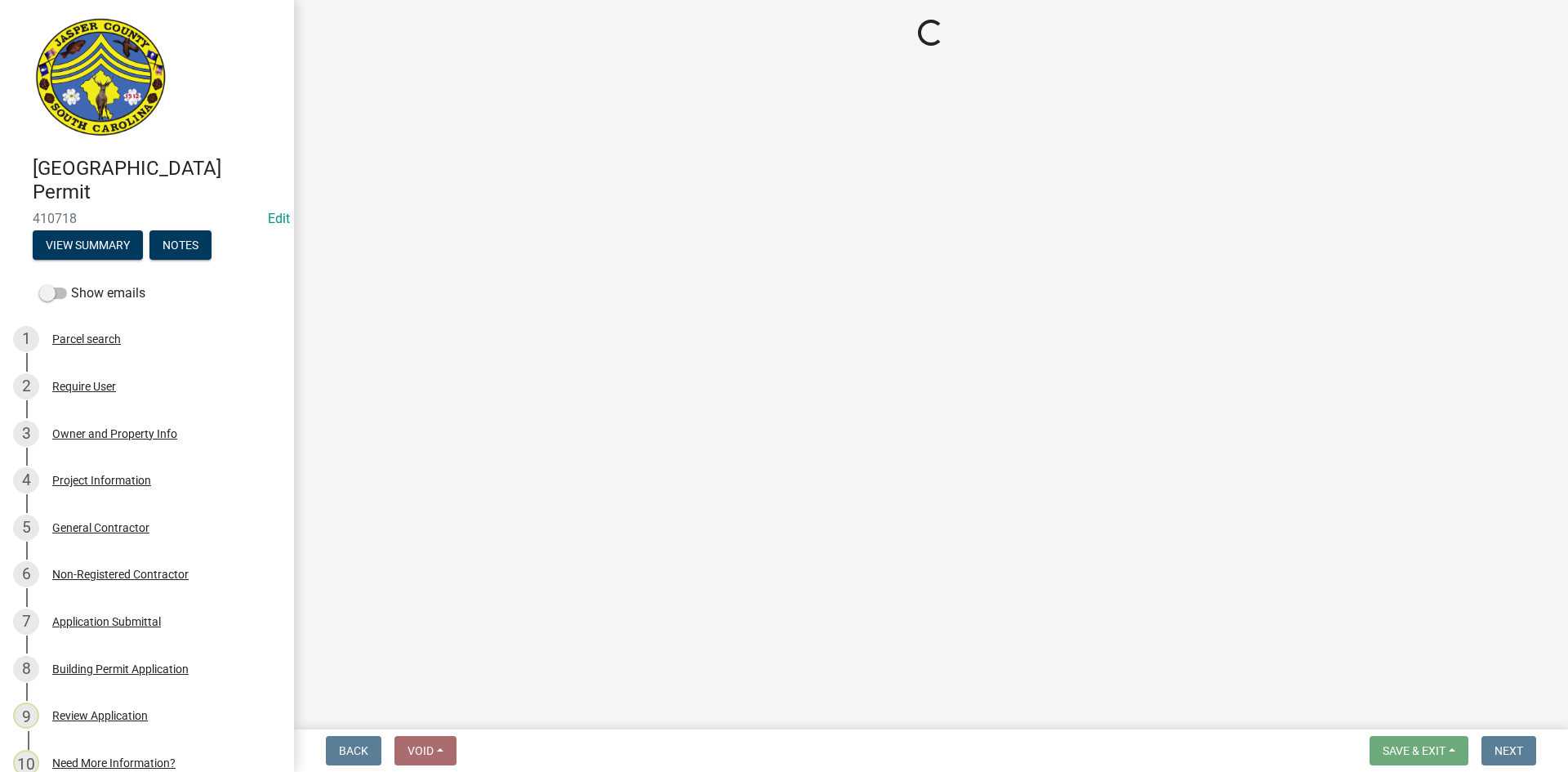
select select "9ee69ee8-4d28-486b-bc7b-e904e70aa828"
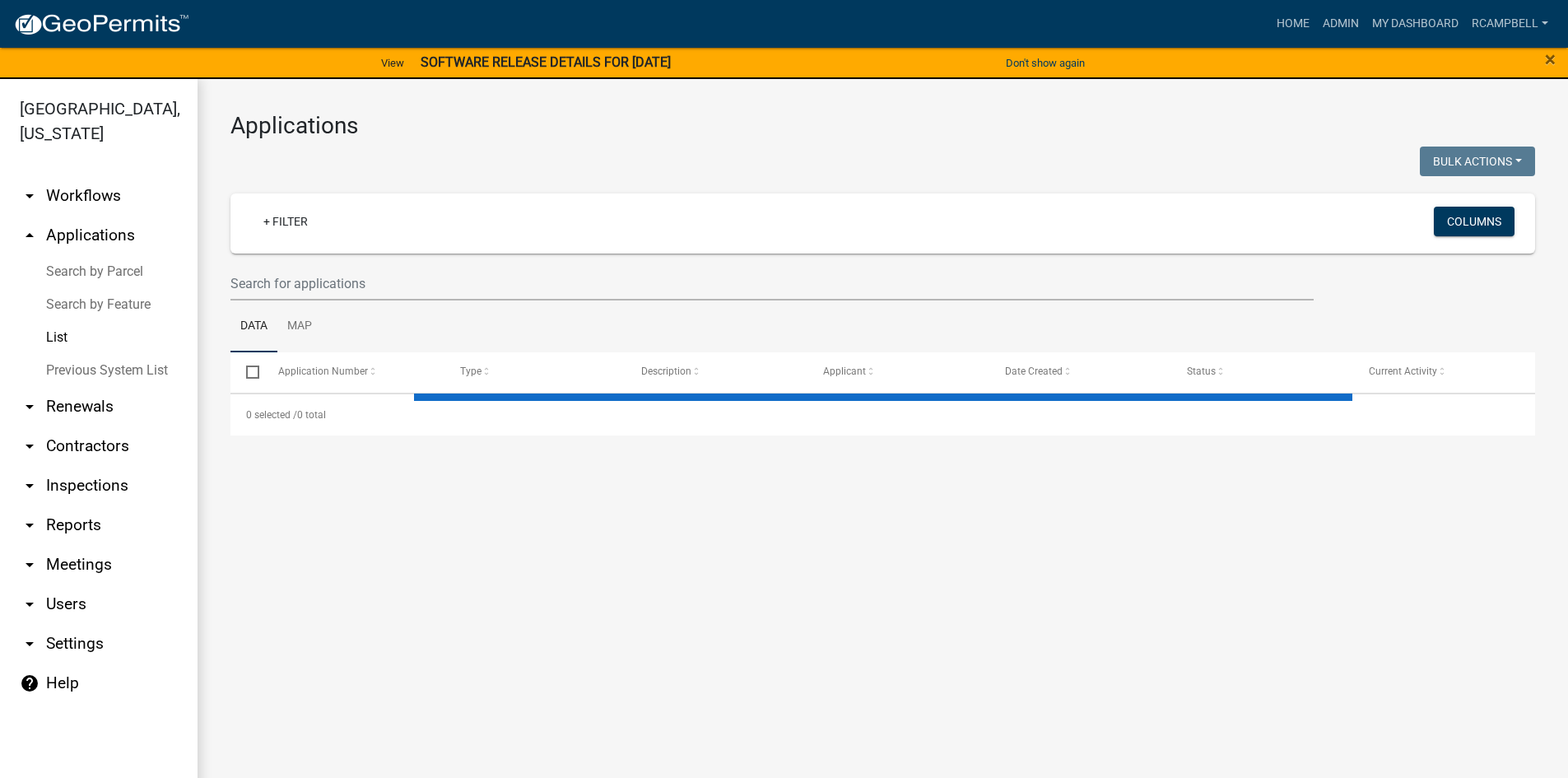
select select "3: 100"
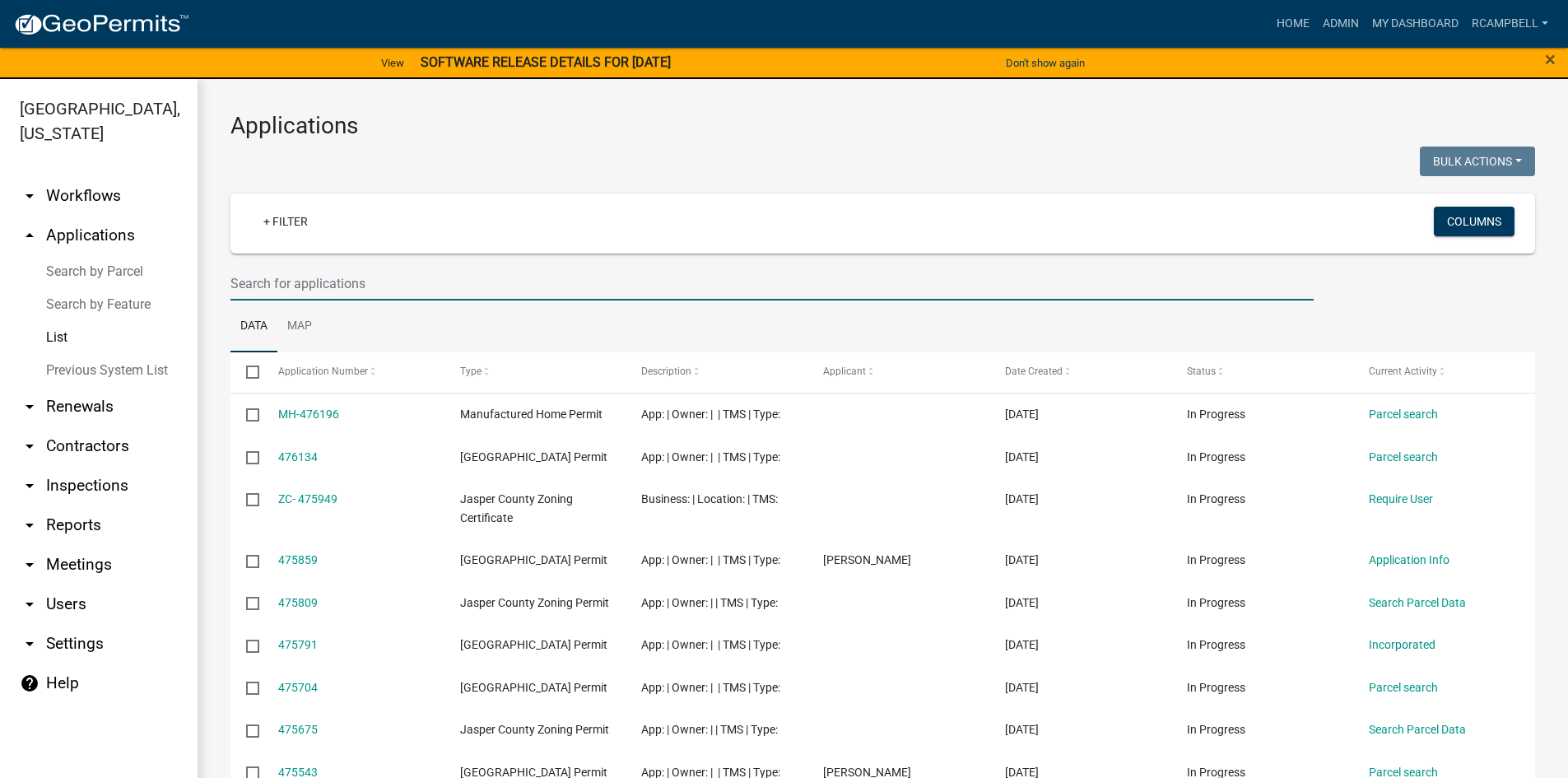
click at [287, 279] on input "text" at bounding box center [772, 283] width 1083 height 34
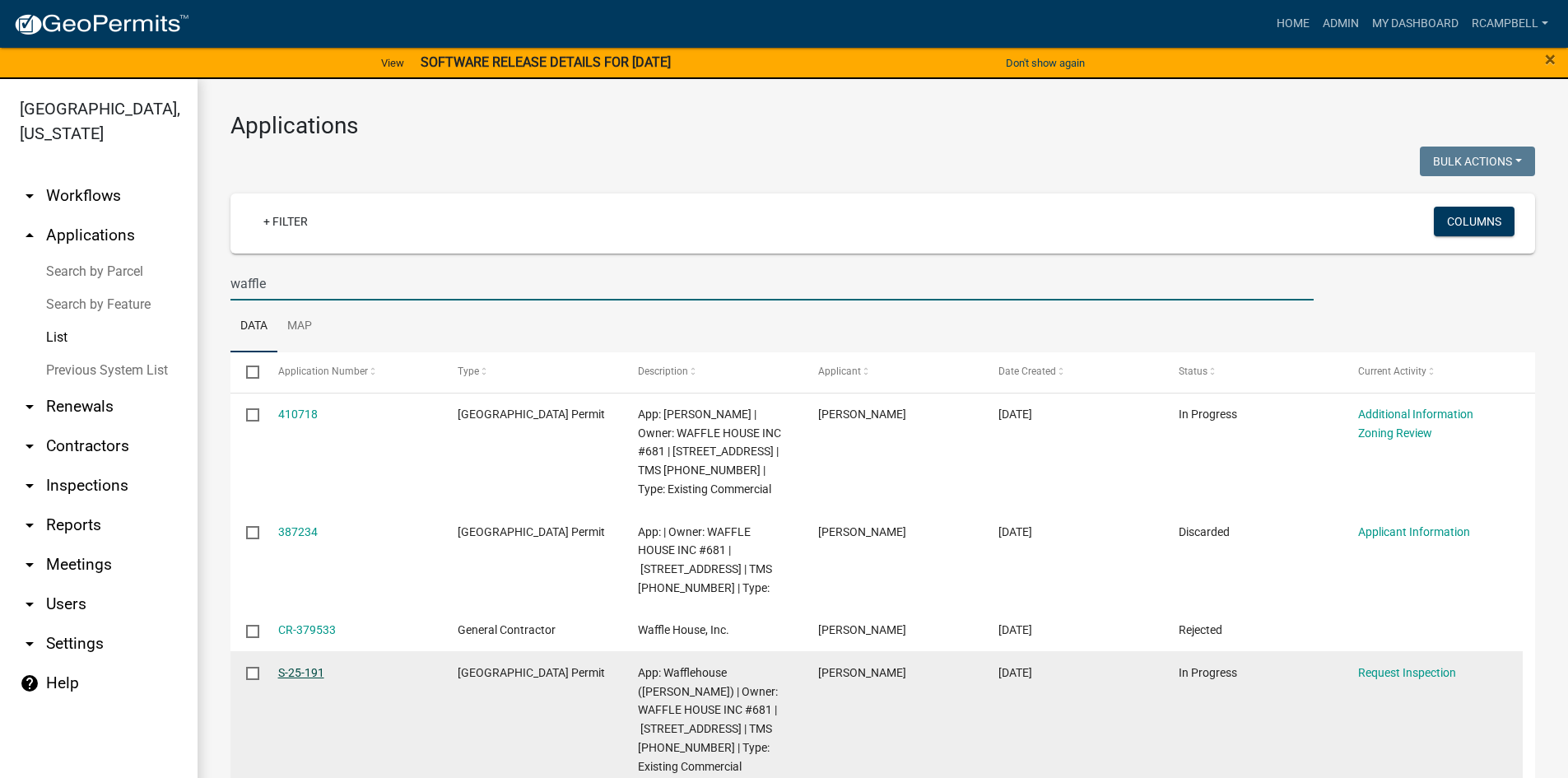
type input "waffle"
click at [308, 676] on link "S-25-191" at bounding box center [301, 673] width 47 height 14
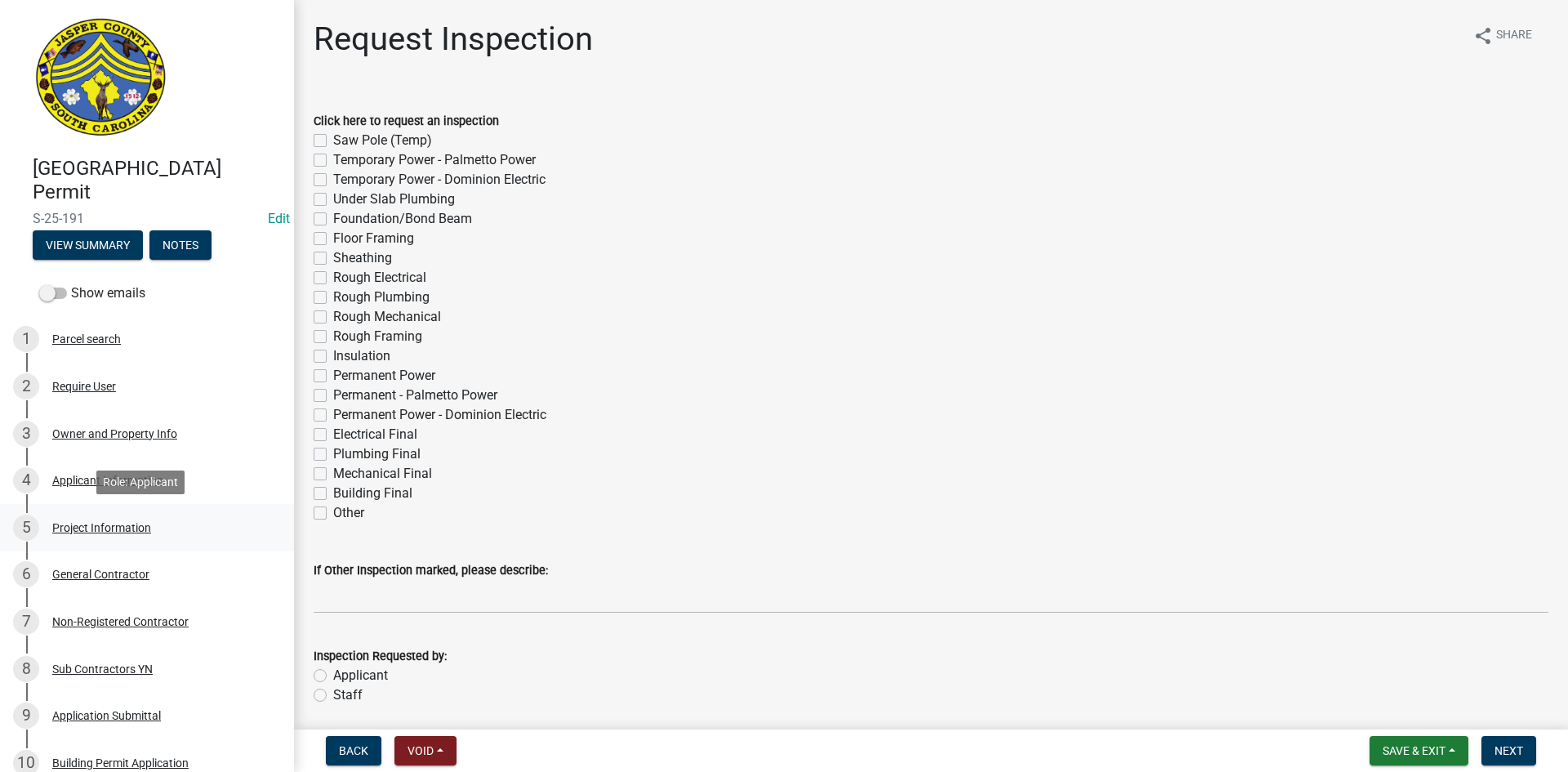
click at [79, 529] on div "Project Information" at bounding box center [102, 528] width 99 height 12
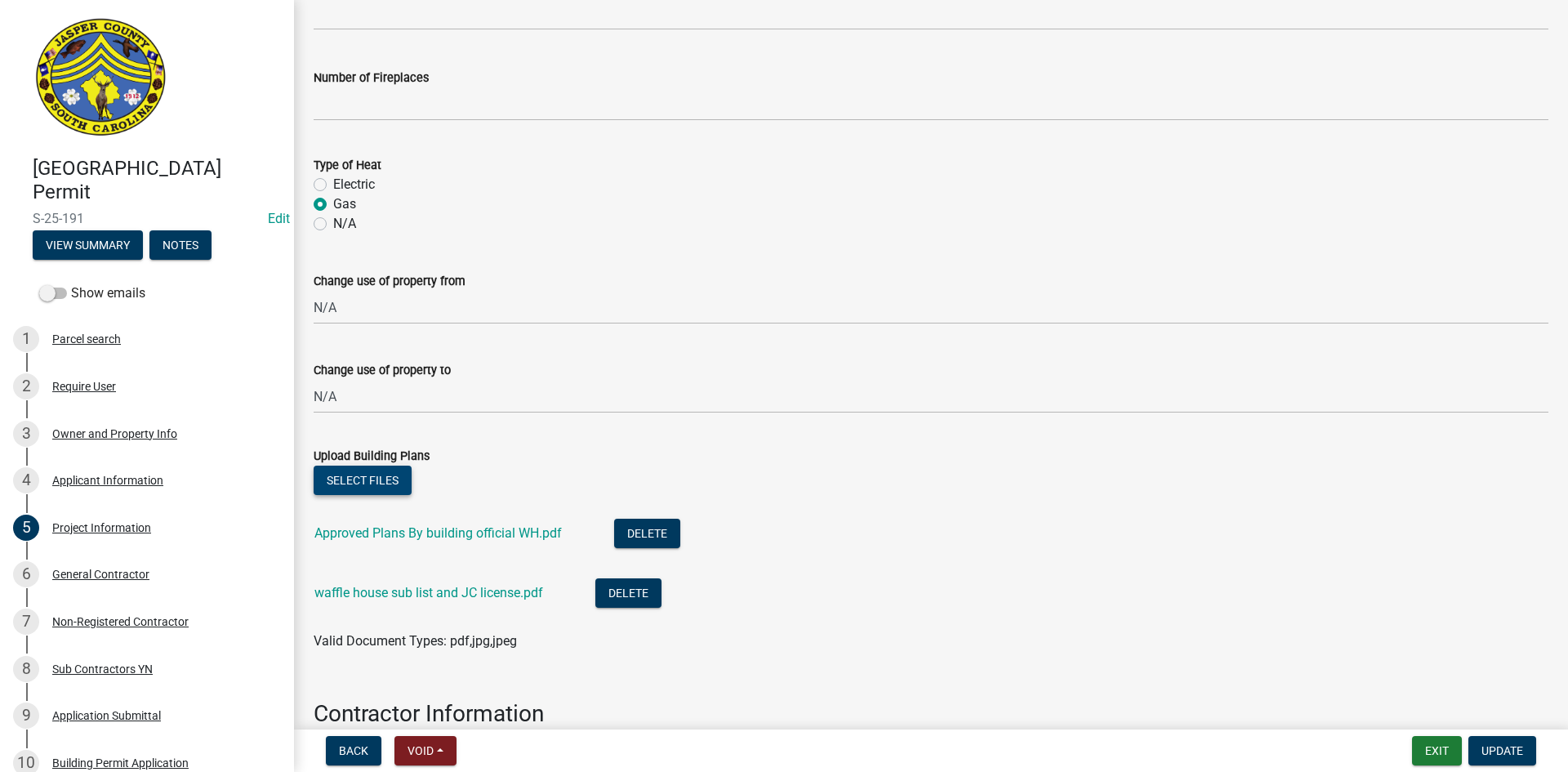
scroll to position [816, 0]
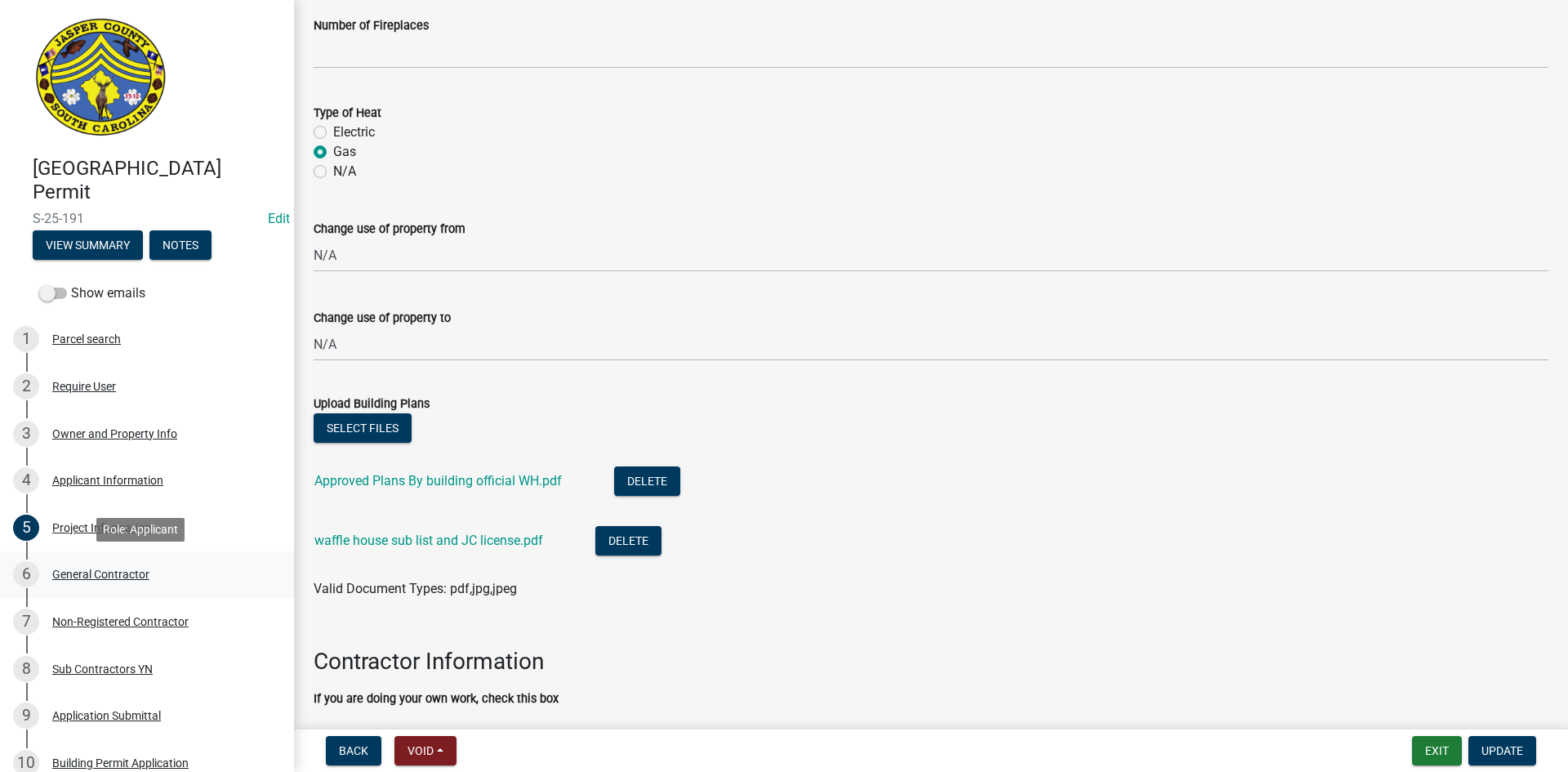
click at [98, 570] on div "General Contractor" at bounding box center [101, 575] width 97 height 12
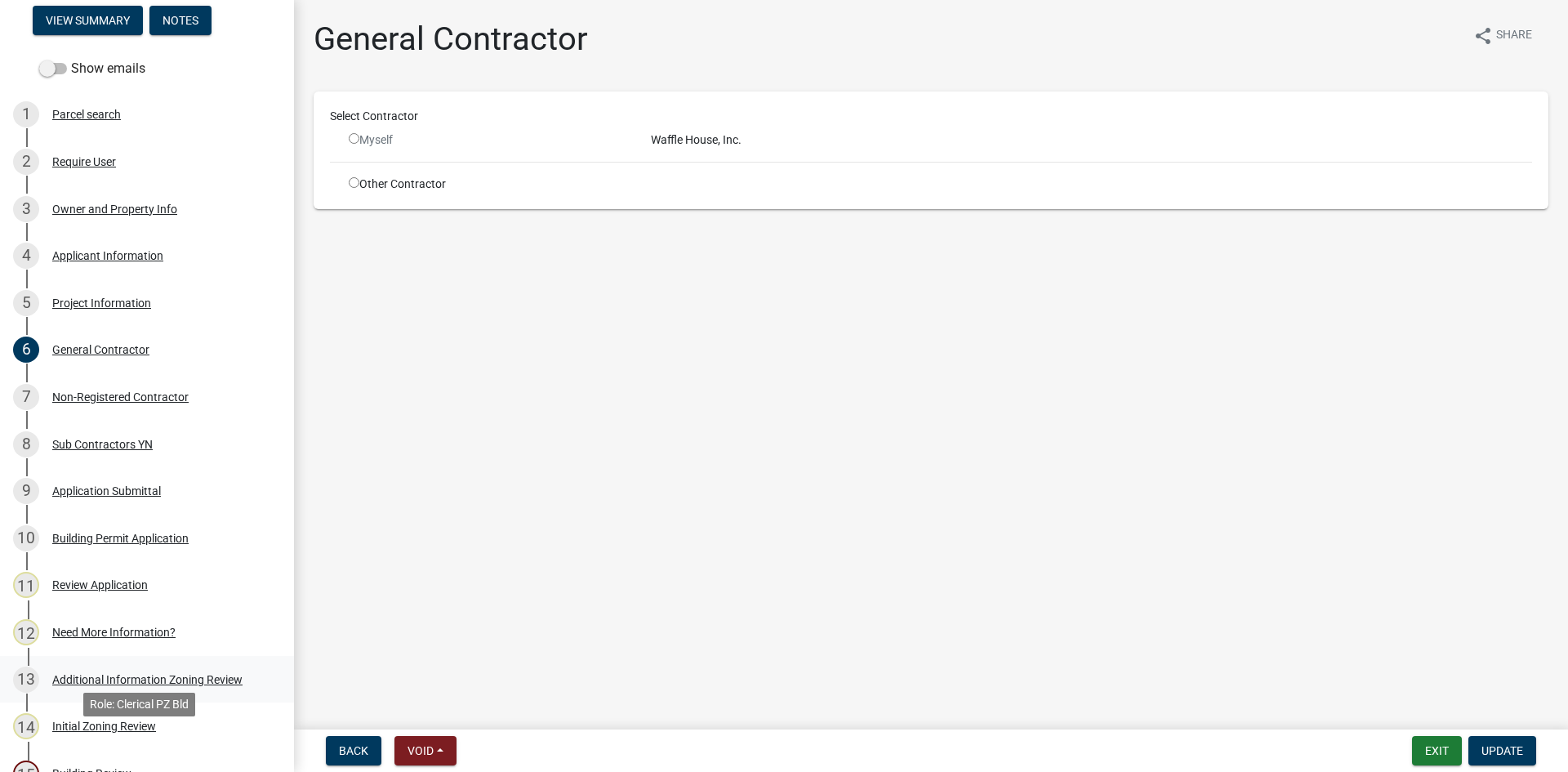
scroll to position [245, 0]
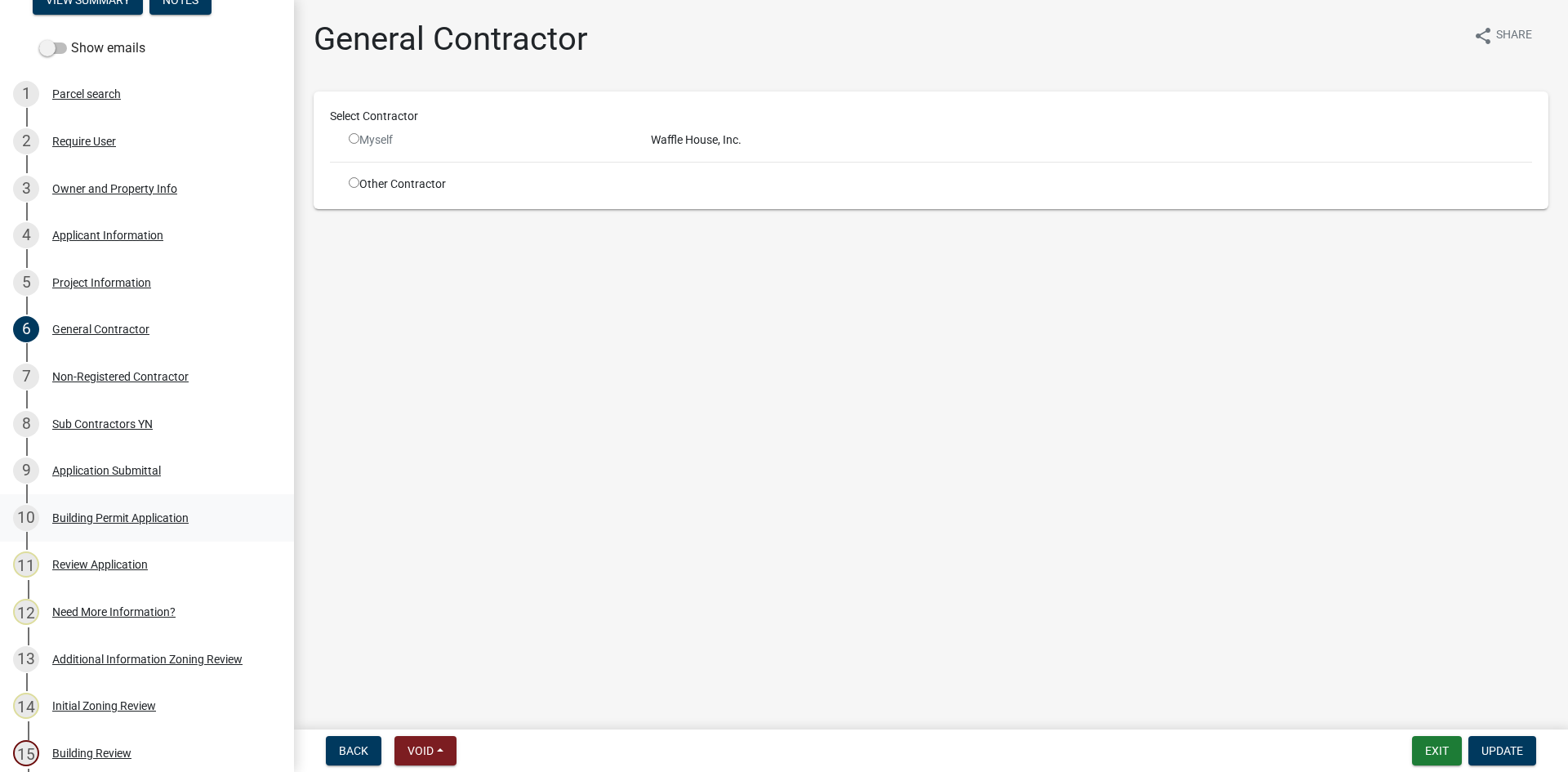
click at [109, 520] on div "Building Permit Application" at bounding box center [120, 518] width 137 height 12
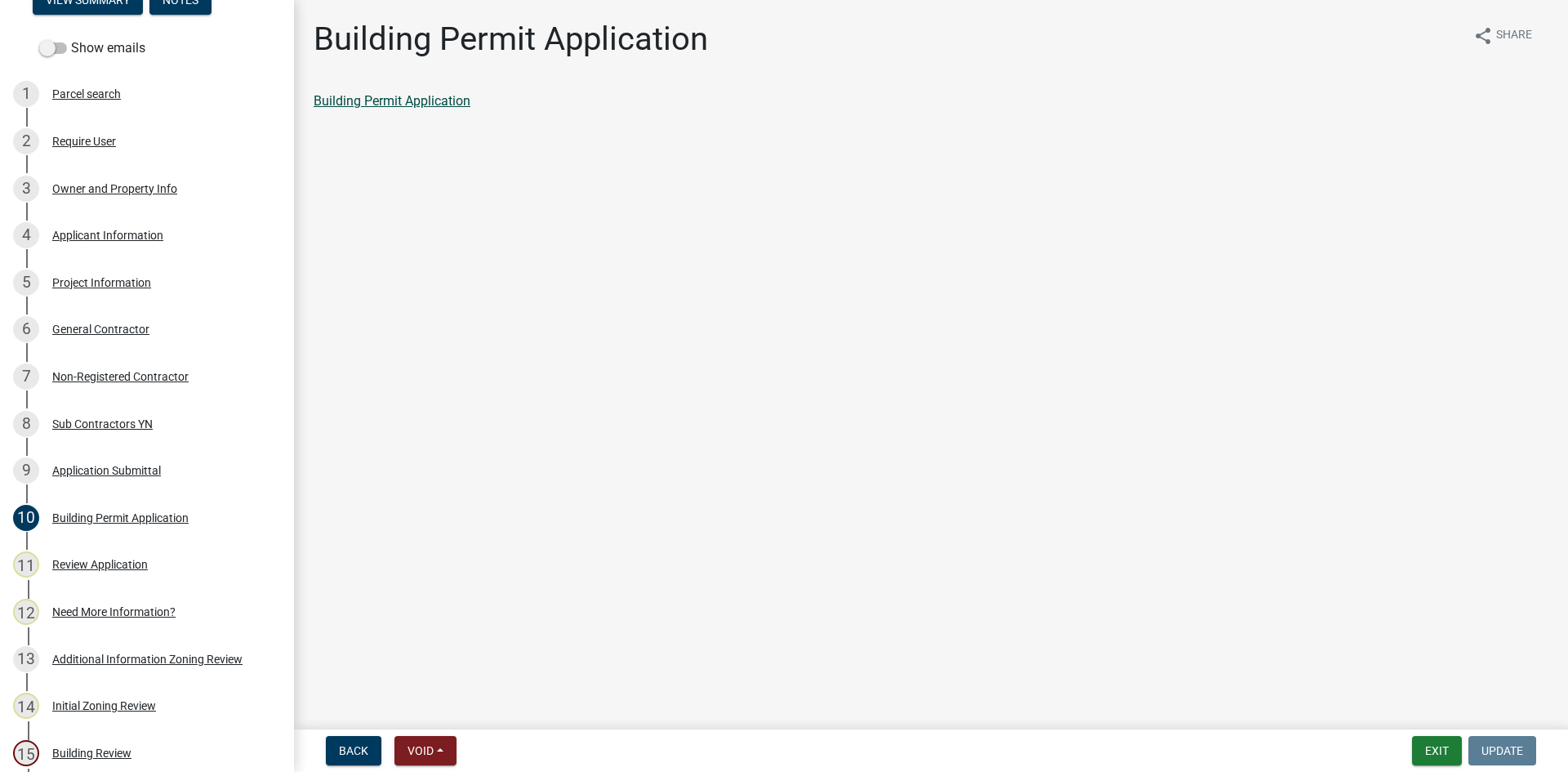
click at [385, 97] on link "Building Permit Application" at bounding box center [392, 101] width 157 height 15
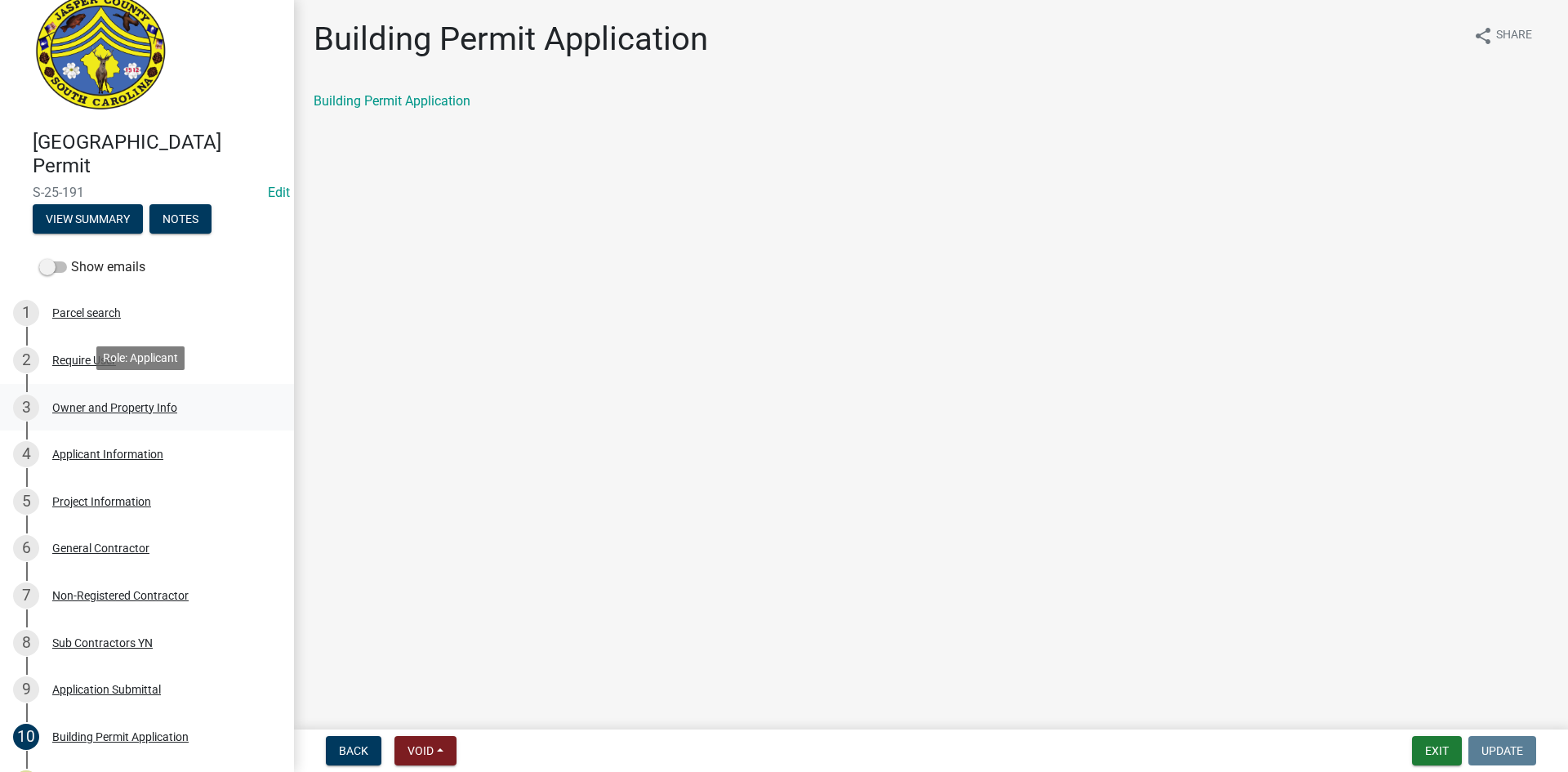
scroll to position [0, 0]
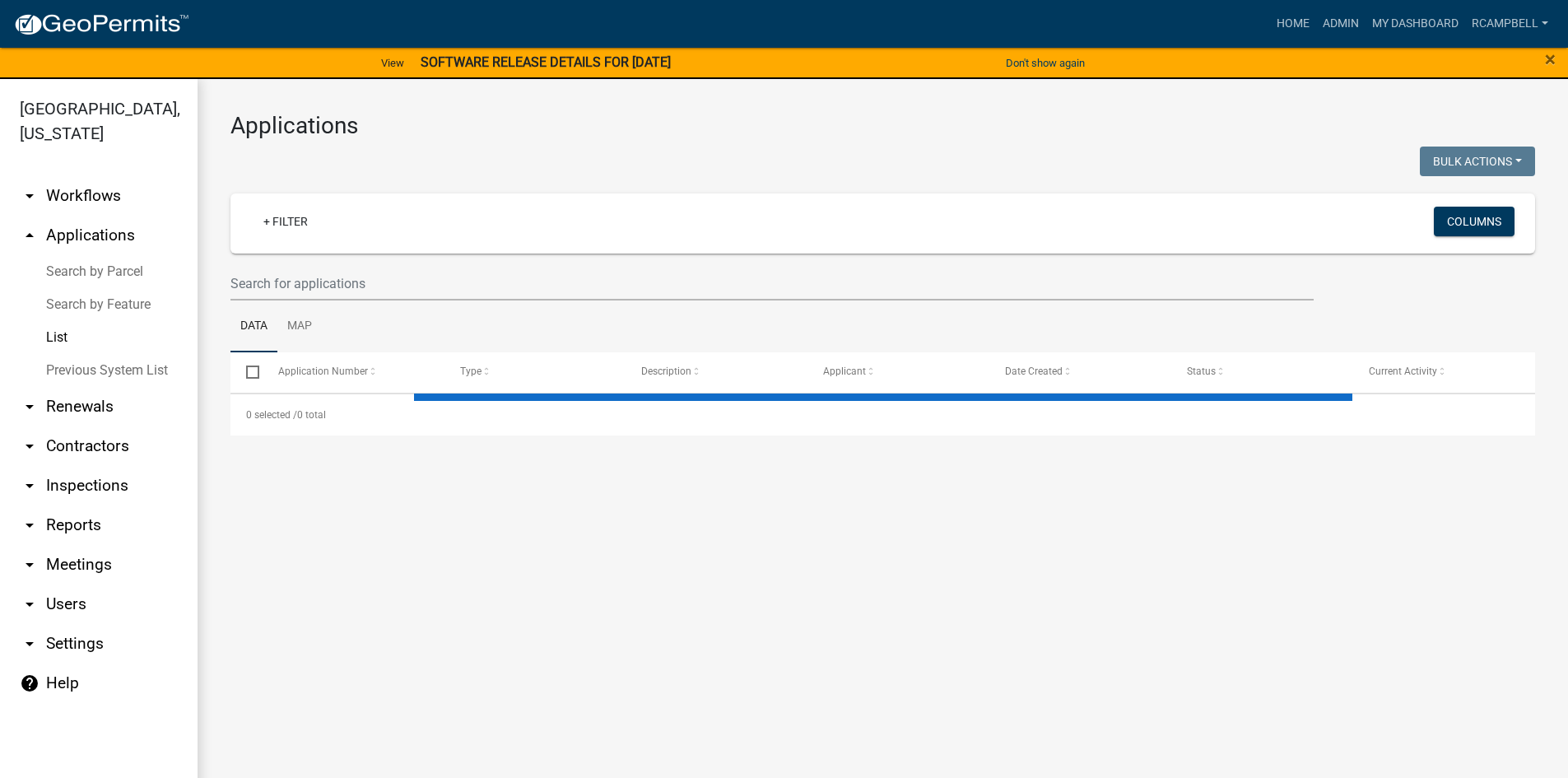
select select "3: 100"
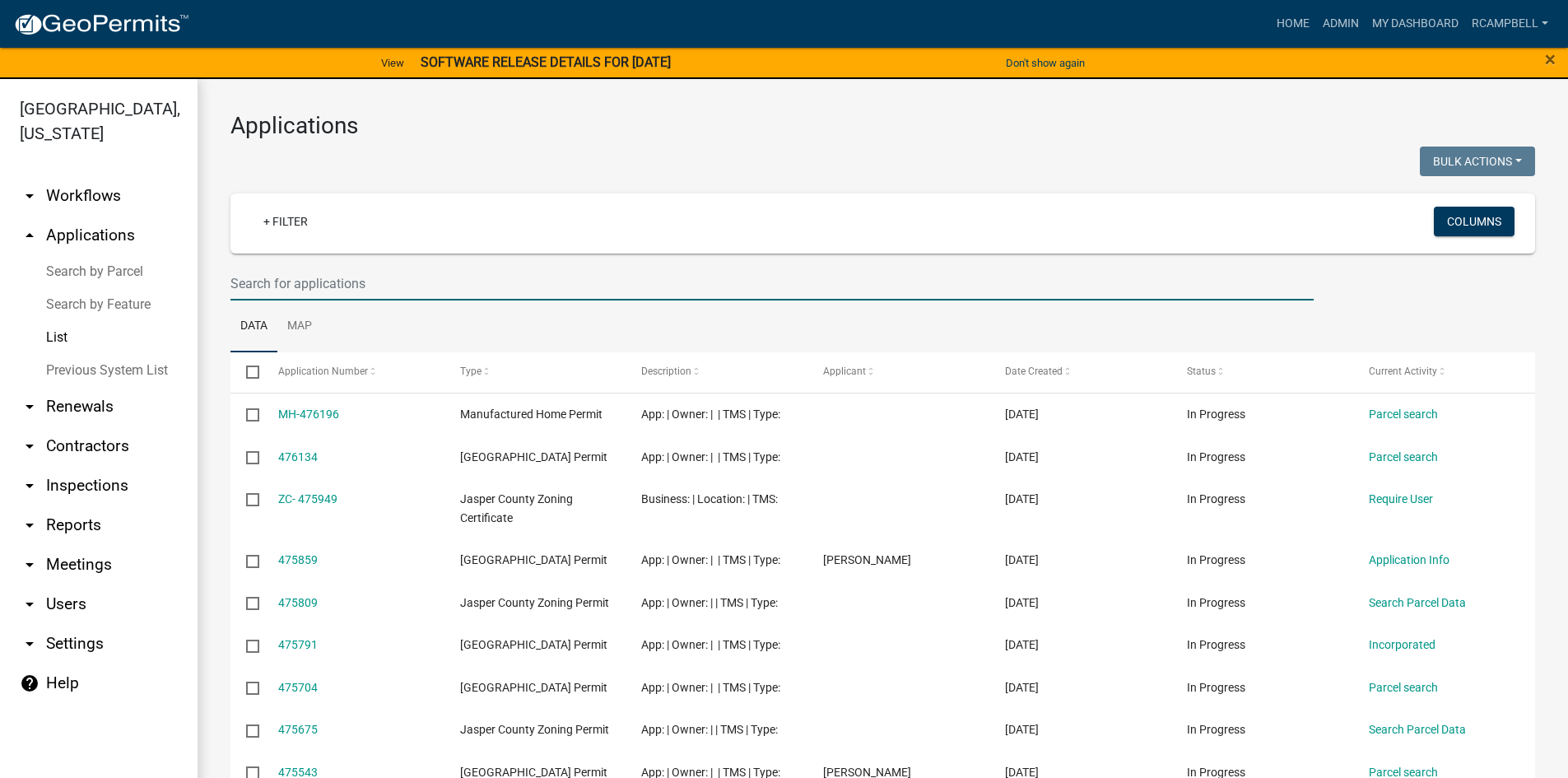
click at [291, 279] on input "text" at bounding box center [772, 283] width 1083 height 34
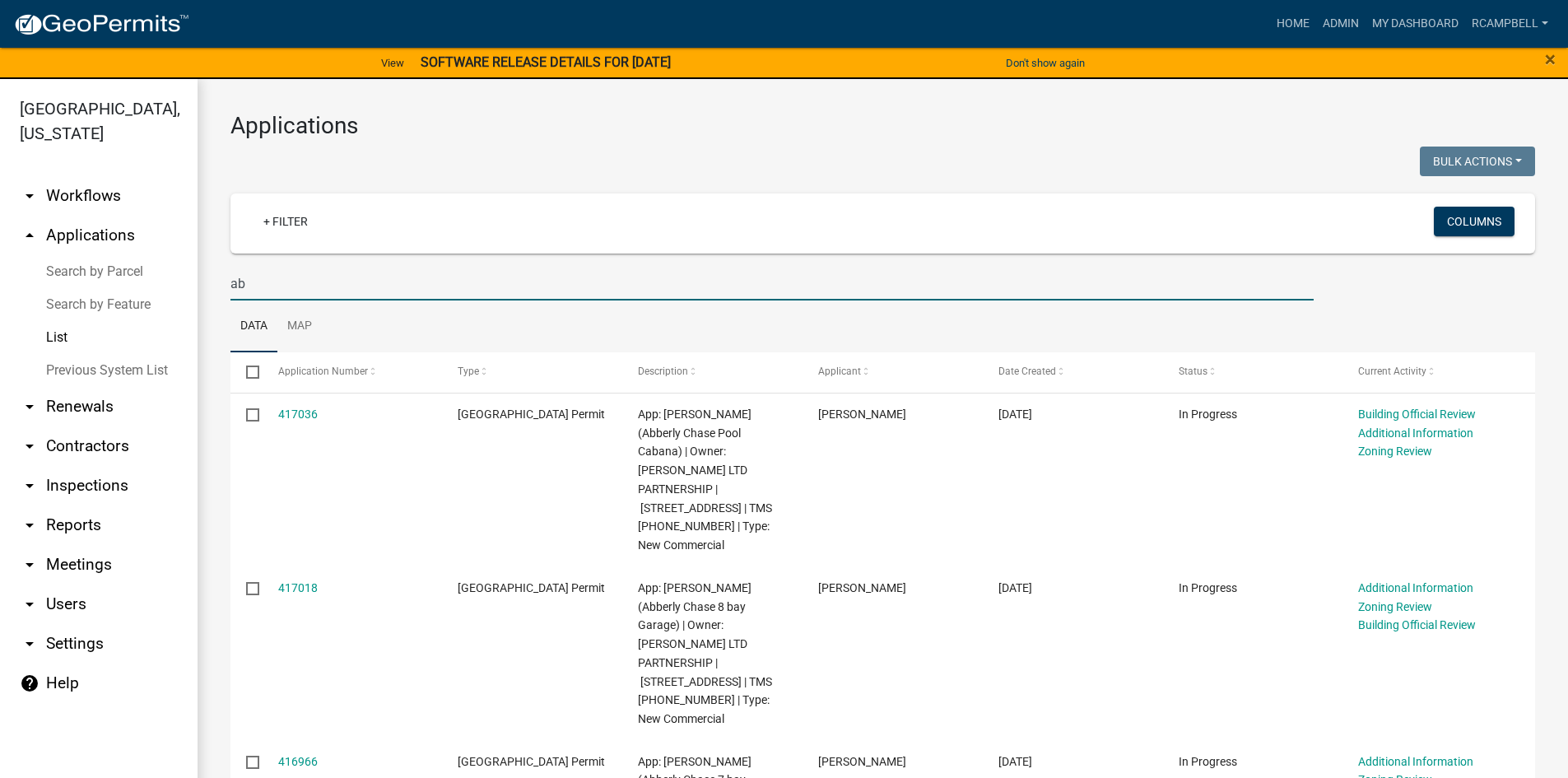
type input "a"
type input "n"
select select "3: 100"
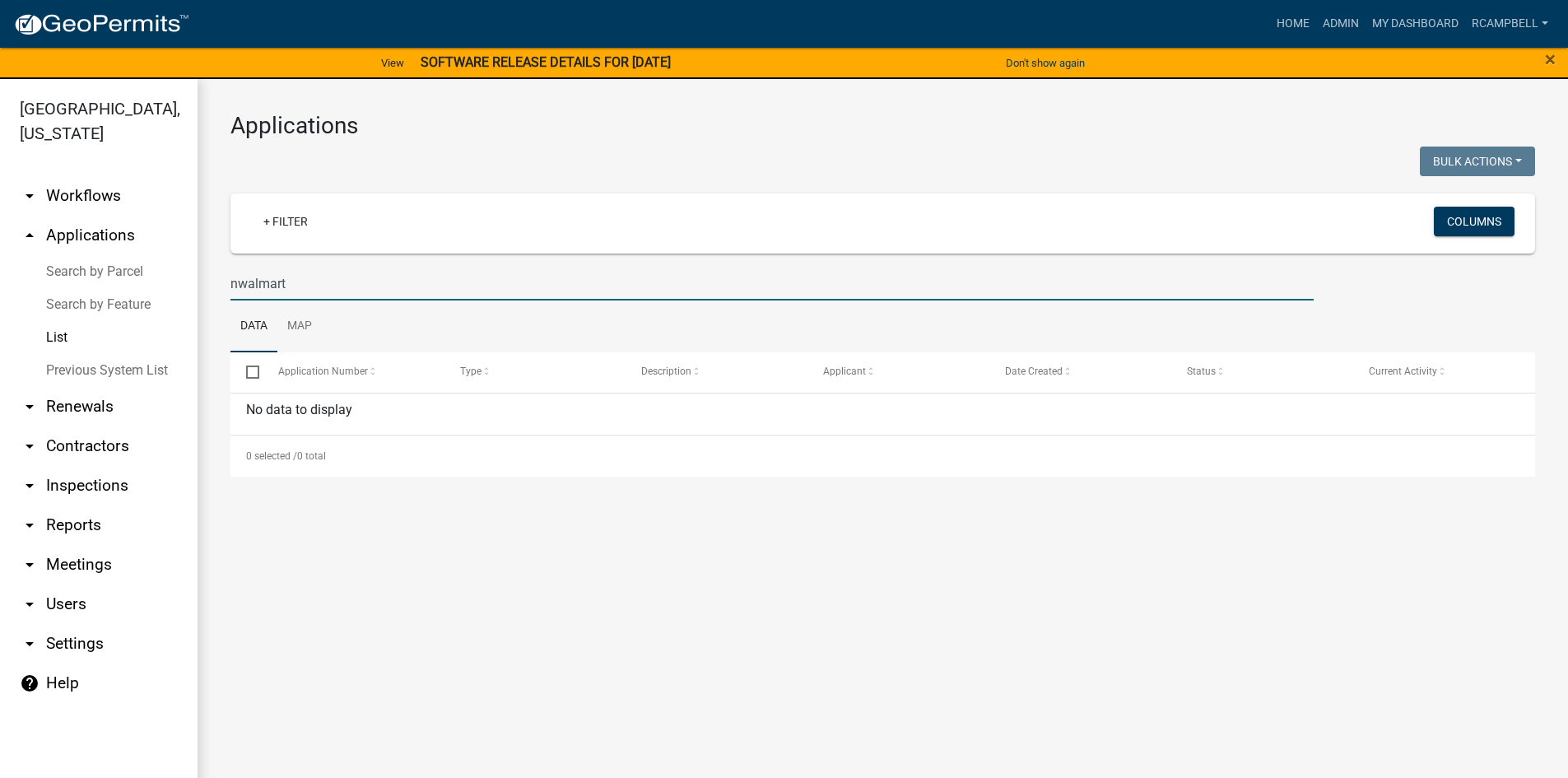
type input "walmart"
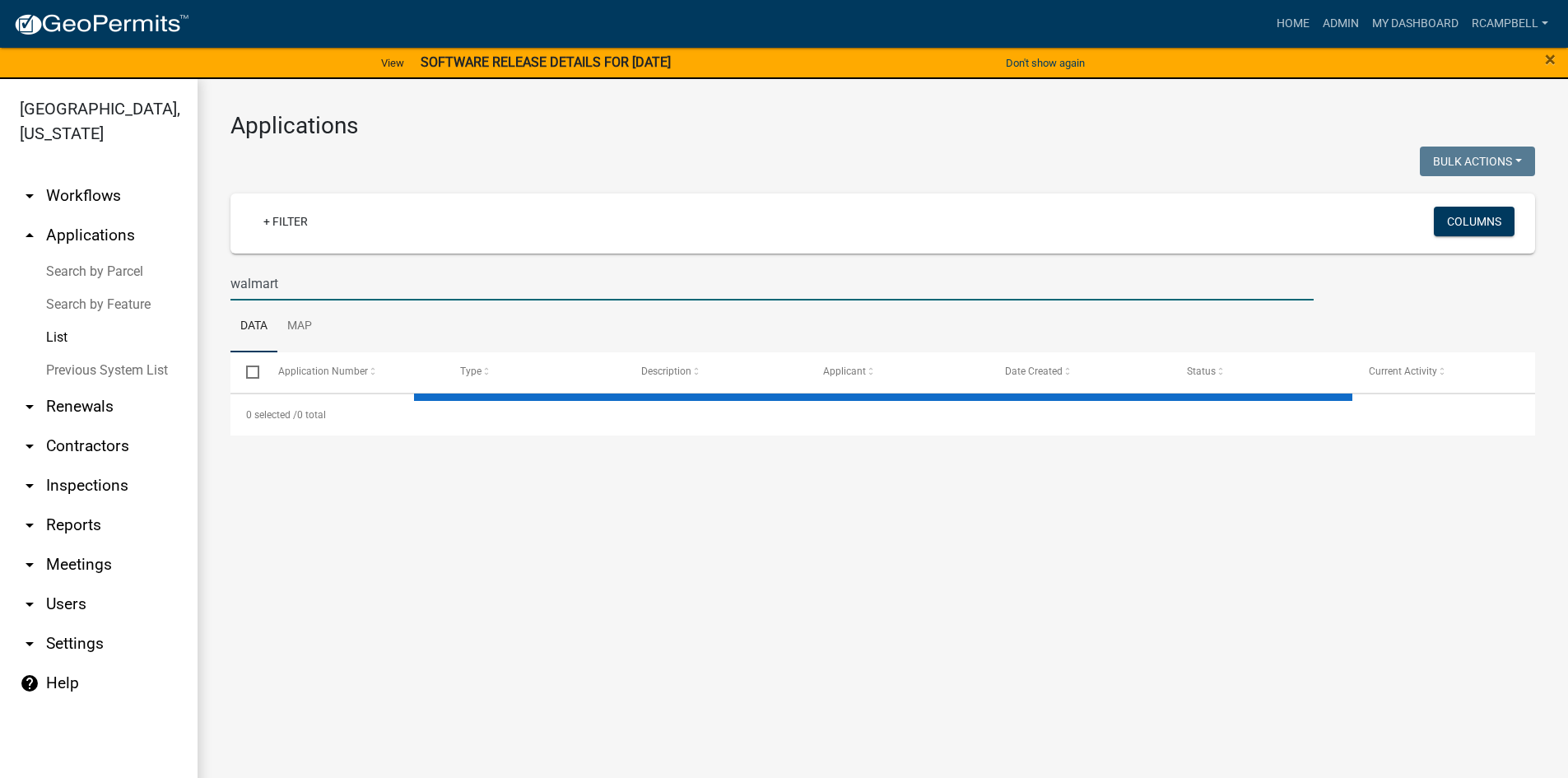
select select "3: 100"
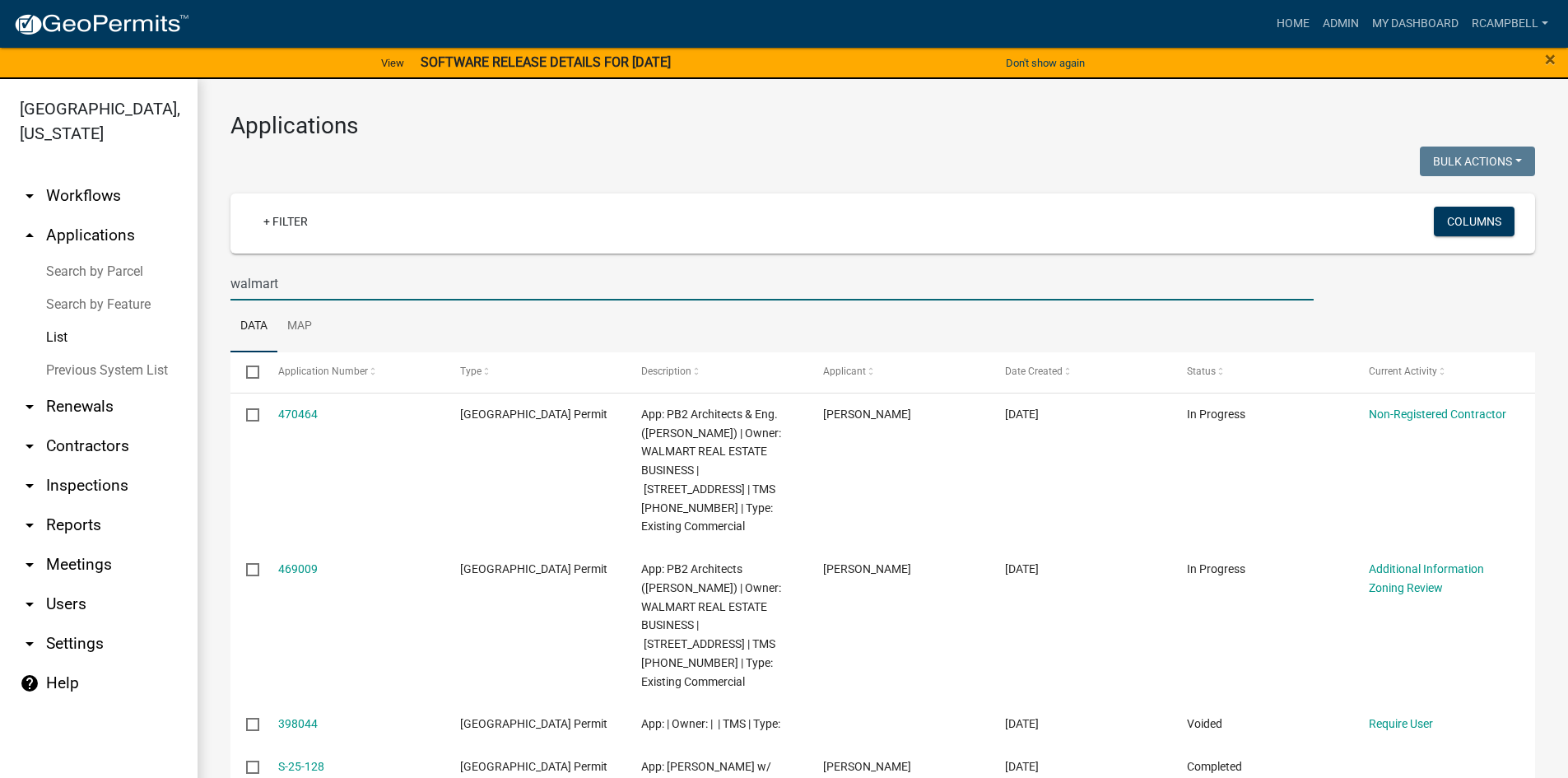
click at [371, 286] on input "walmart" at bounding box center [772, 283] width 1083 height 34
type input "w"
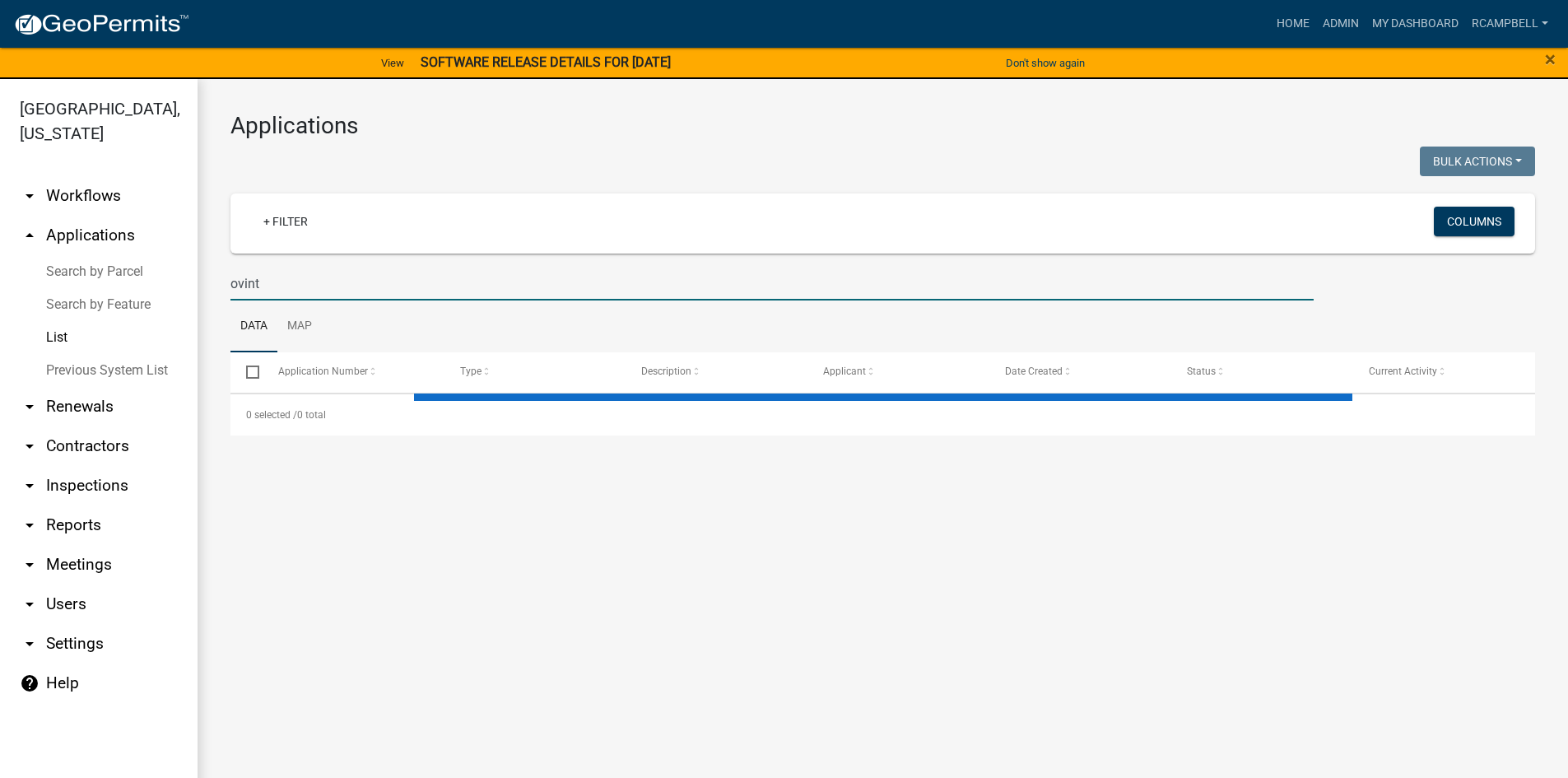
type input "ovintr"
select select "3: 100"
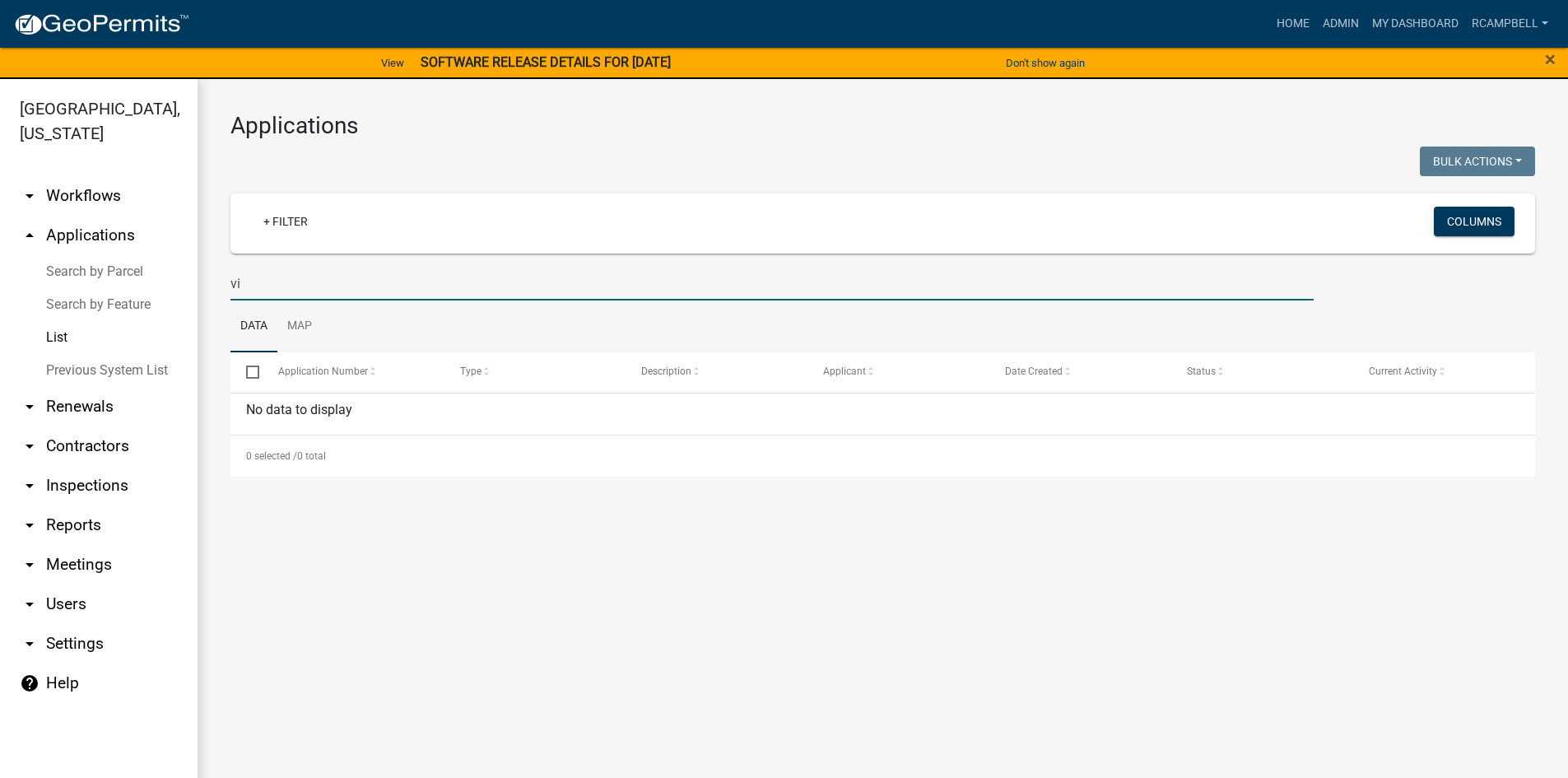
type input "v"
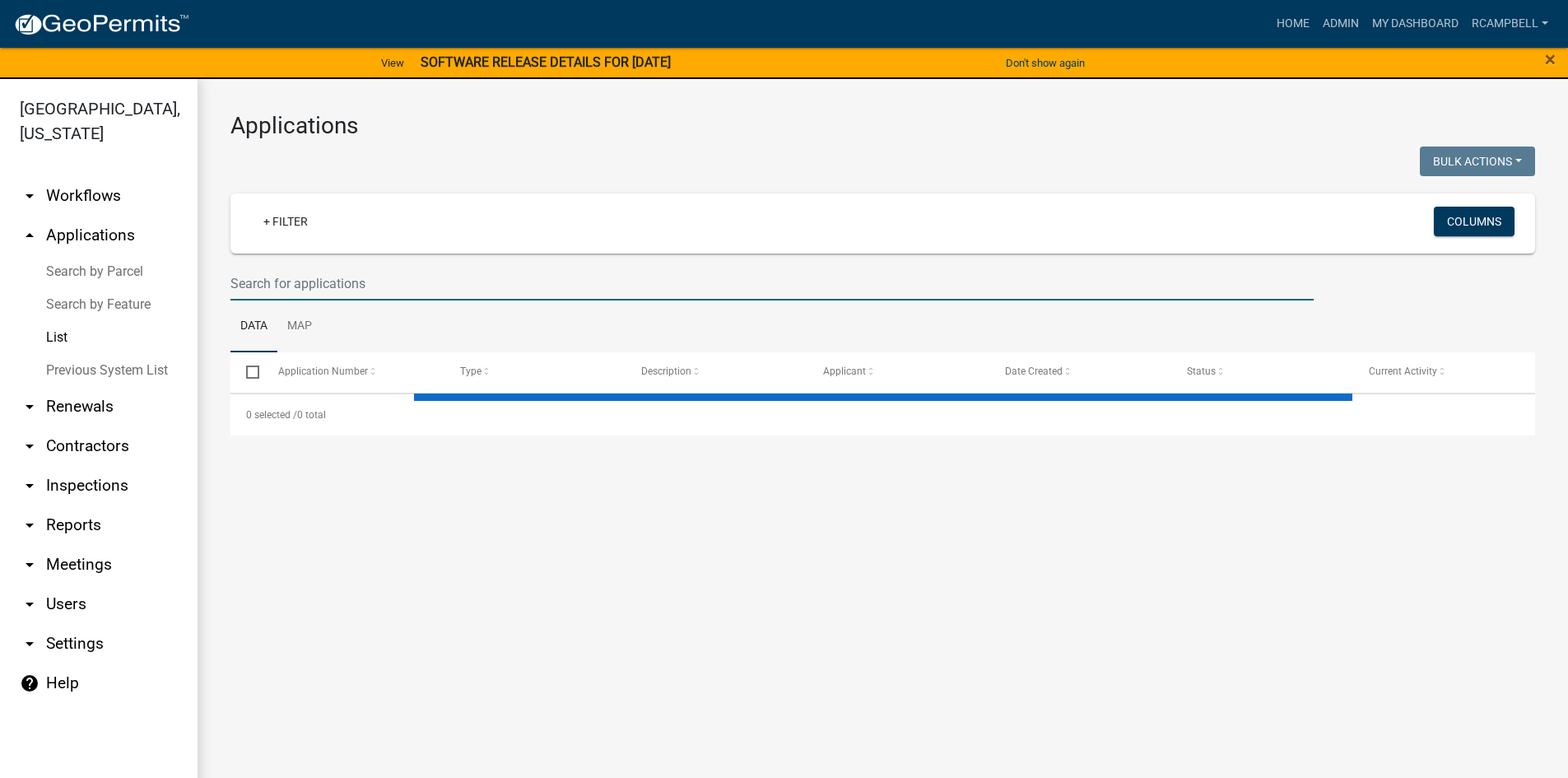
select select "3: 100"
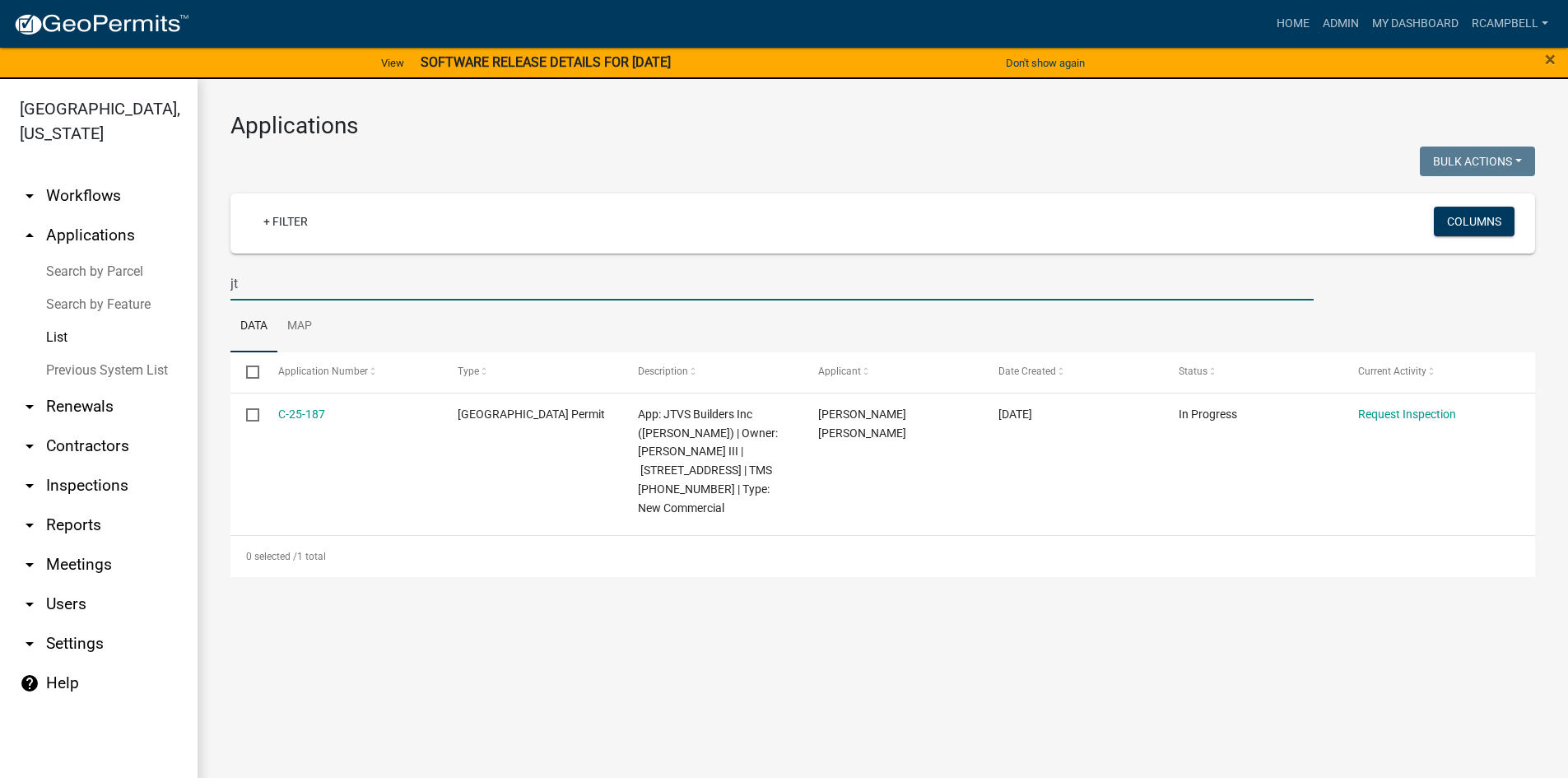
type input "j"
select select "3: 100"
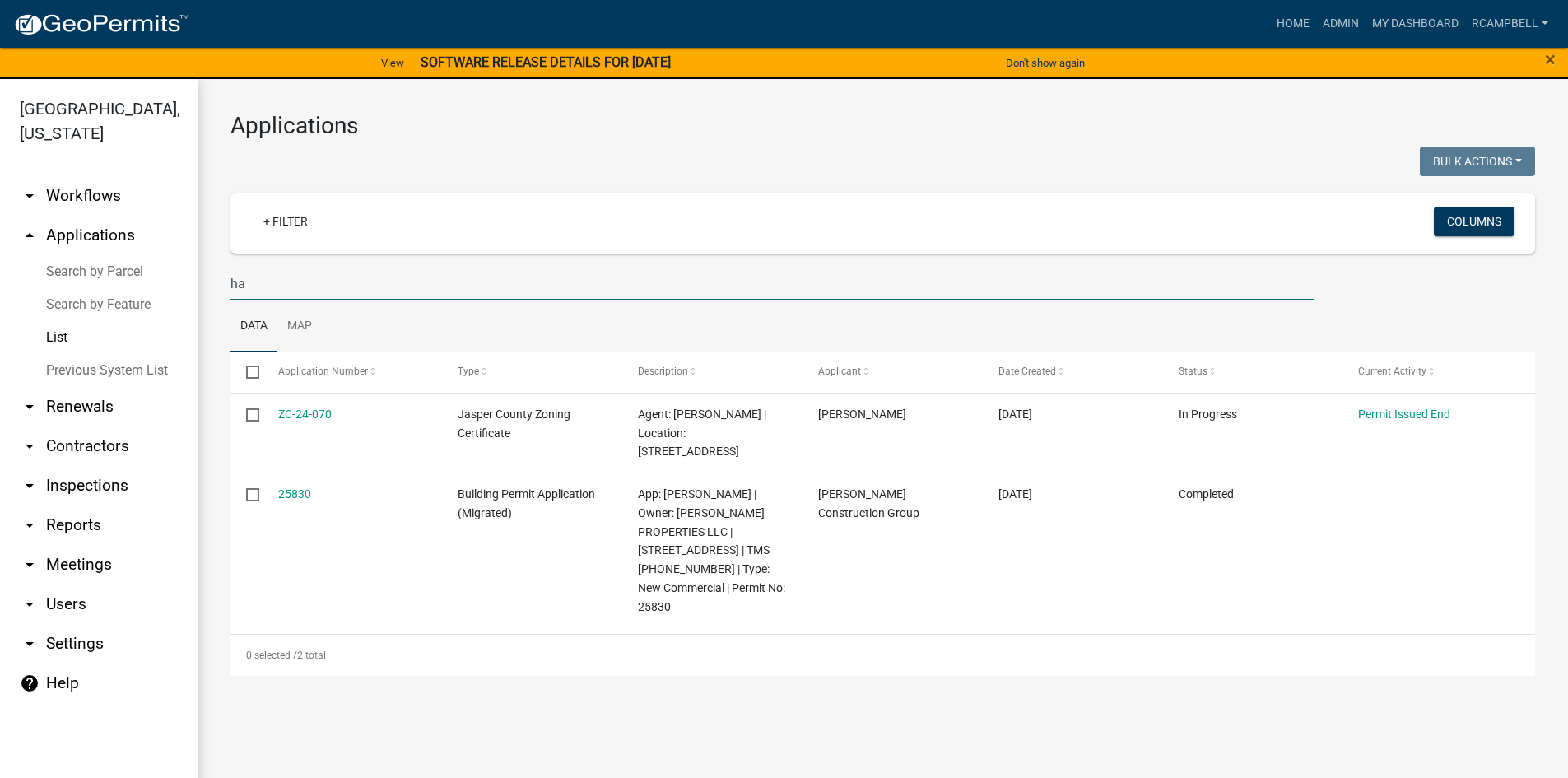
type input "h"
type input "tico"
select select "3: 100"
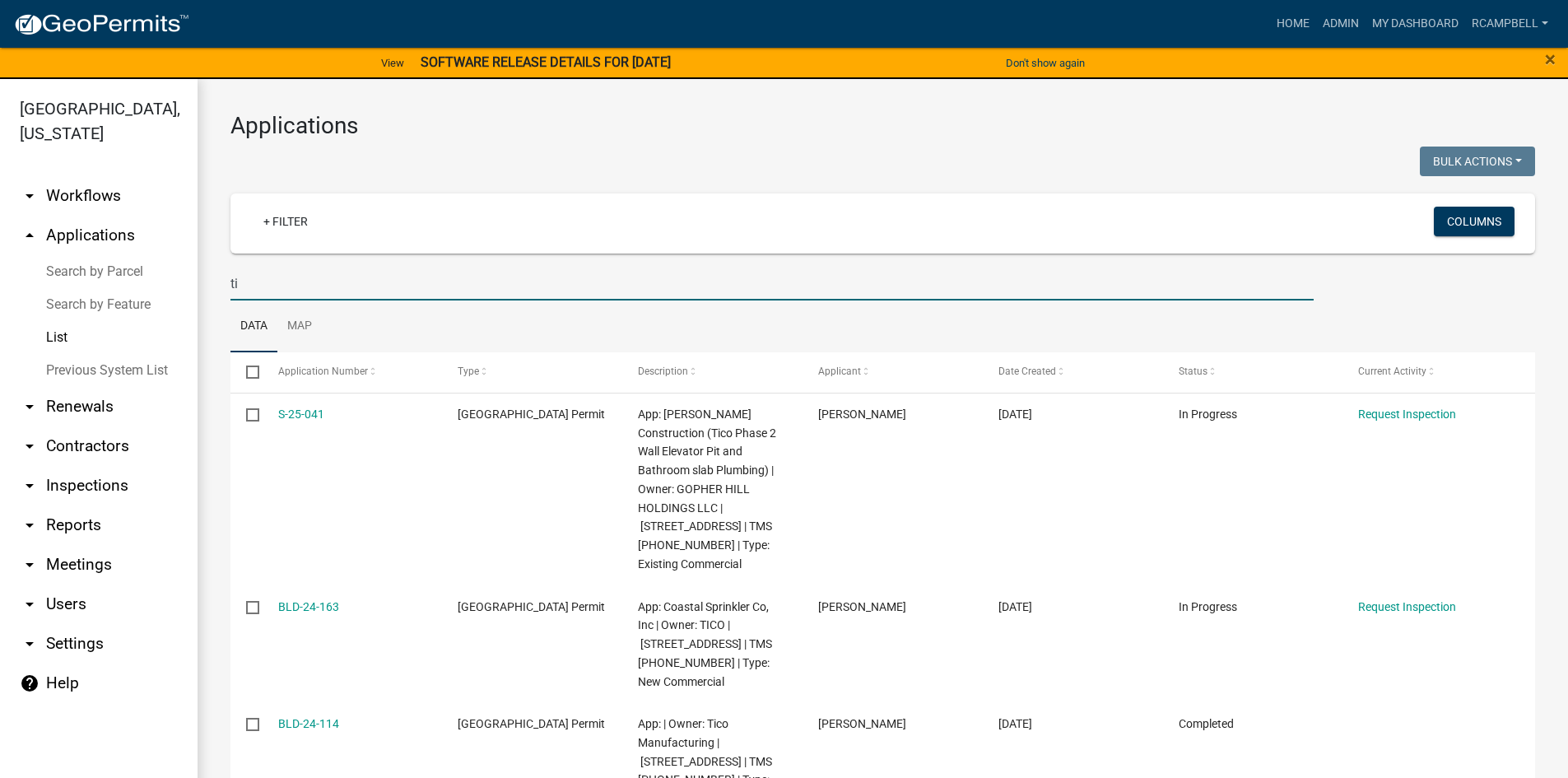
type input "t"
select select "3: 100"
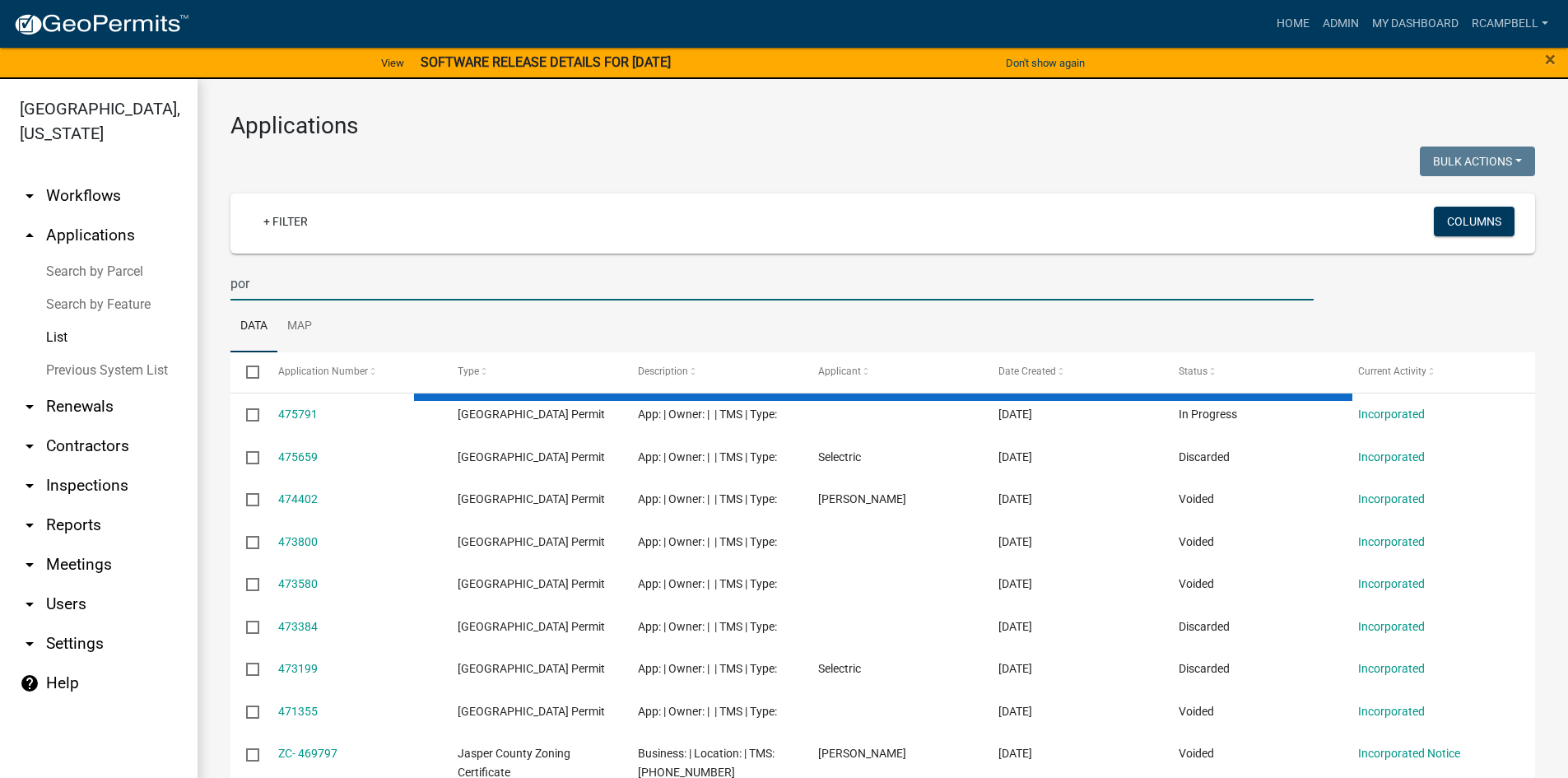
click at [258, 286] on input "por" at bounding box center [772, 283] width 1083 height 34
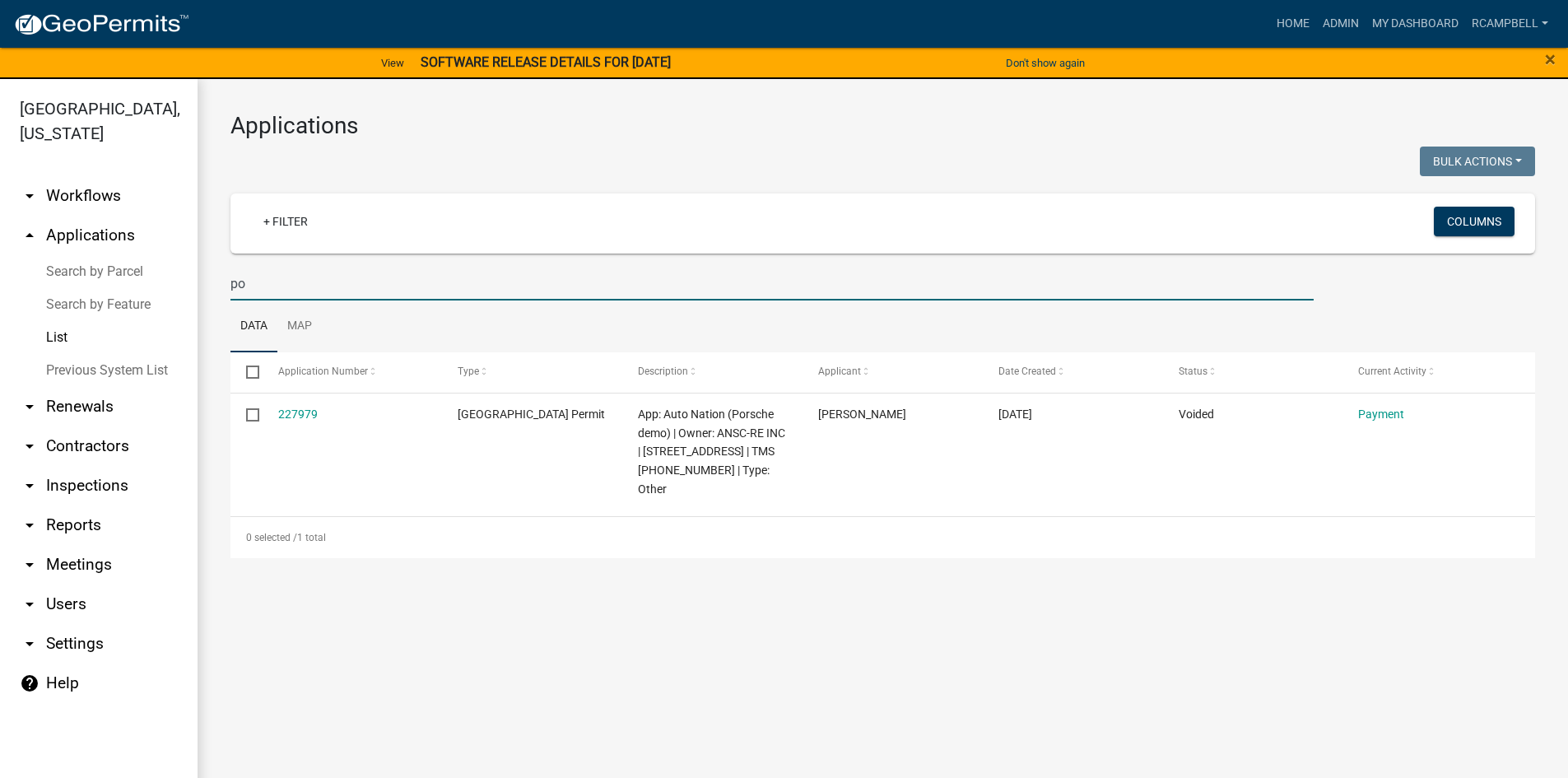
type input "p"
type input "14"
select select "3: 100"
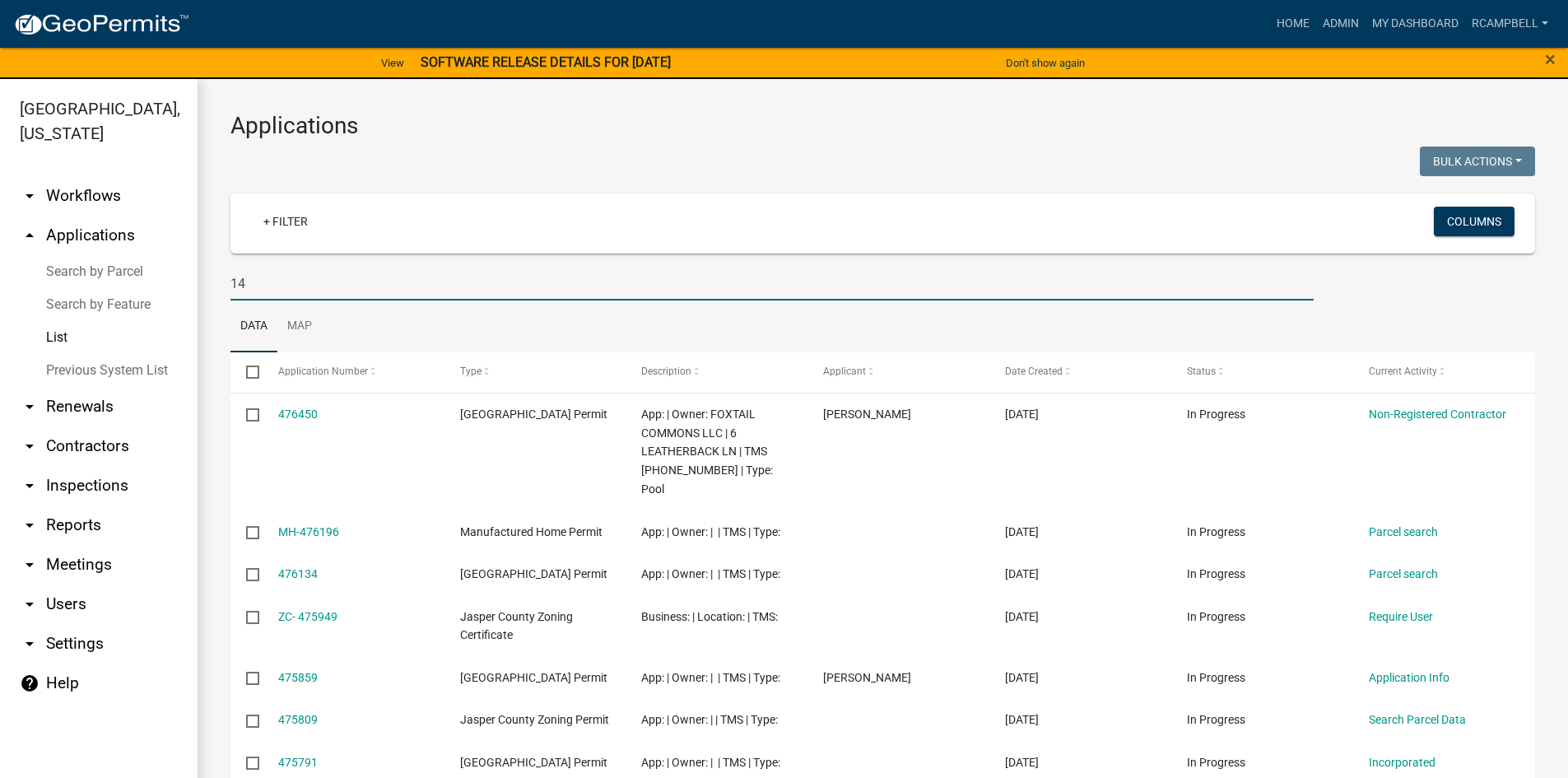
type input "1"
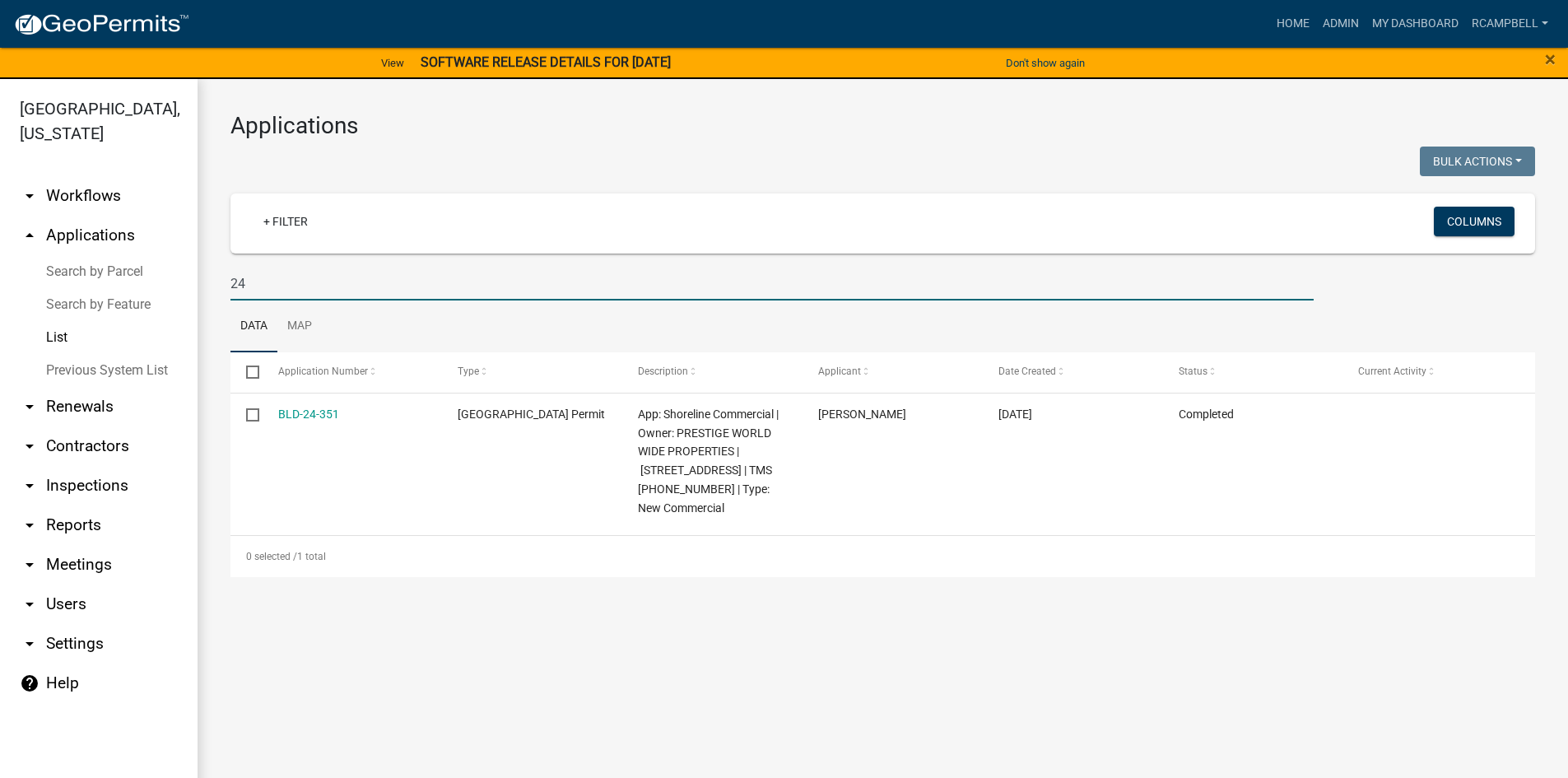
type input "2"
type input "ra"
select select "3: 100"
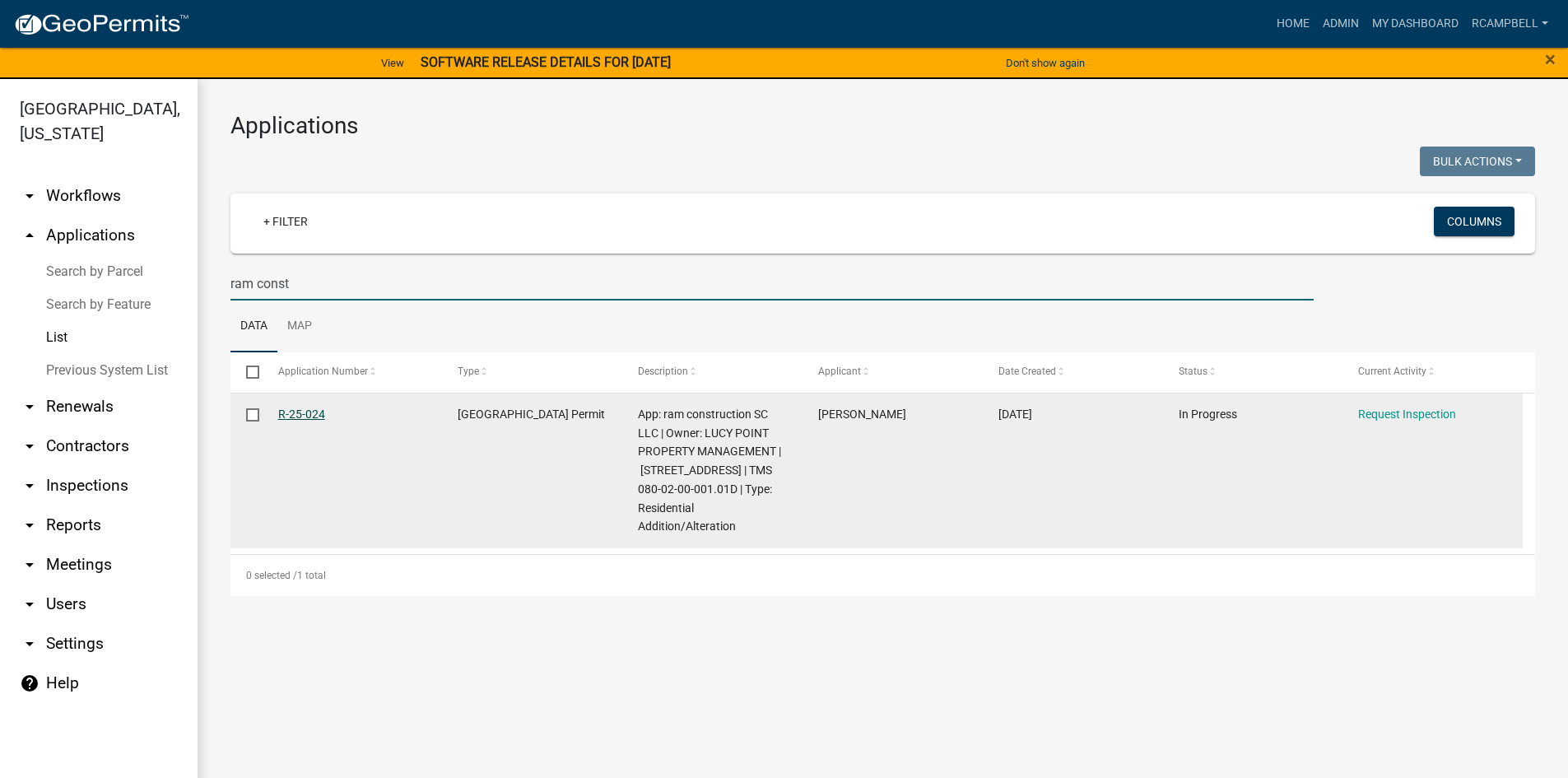
type input "ram const"
click at [294, 414] on link "R-25-024" at bounding box center [301, 414] width 47 height 14
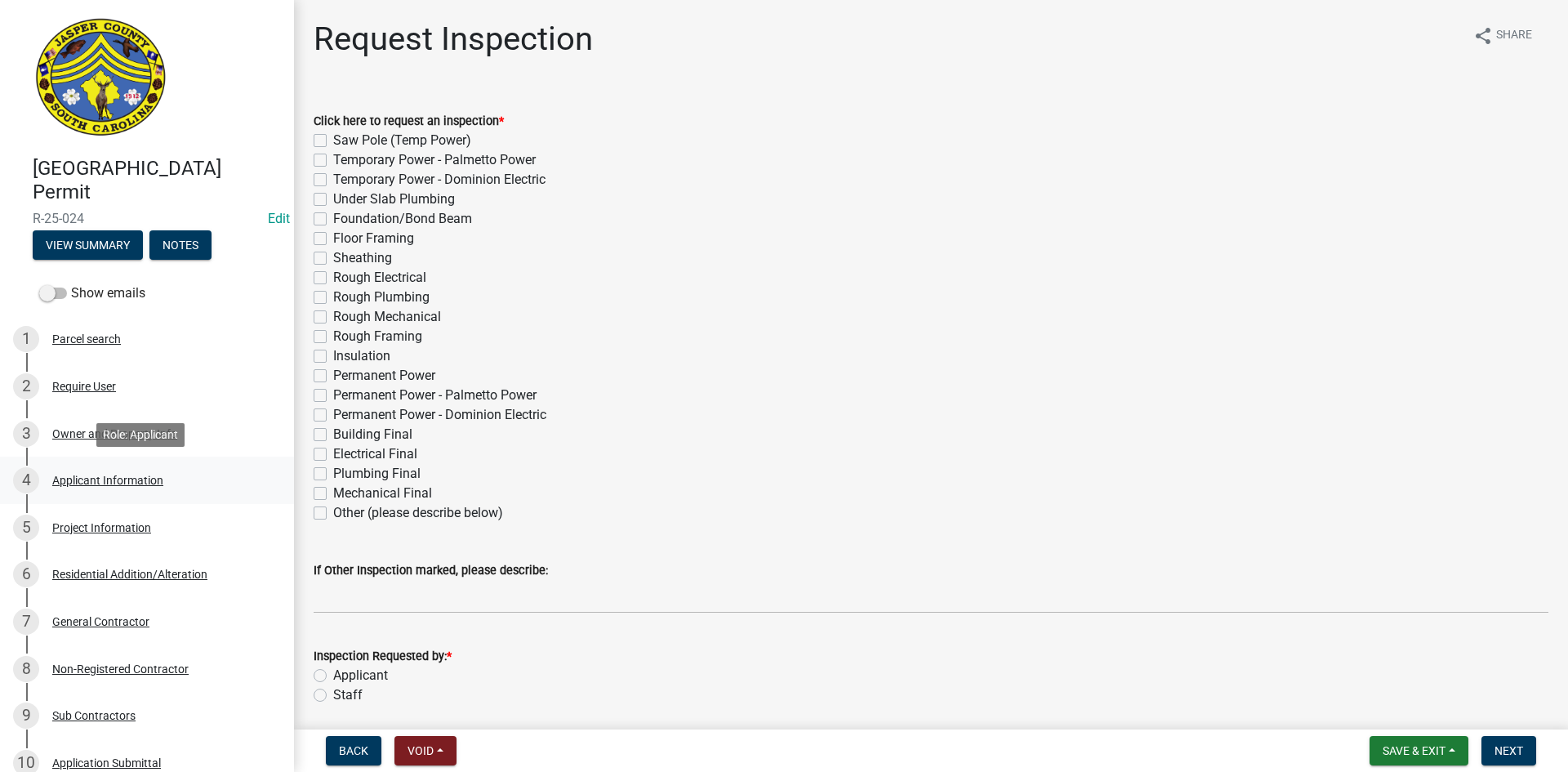
click at [110, 480] on div "Applicant Information" at bounding box center [107, 481] width 111 height 12
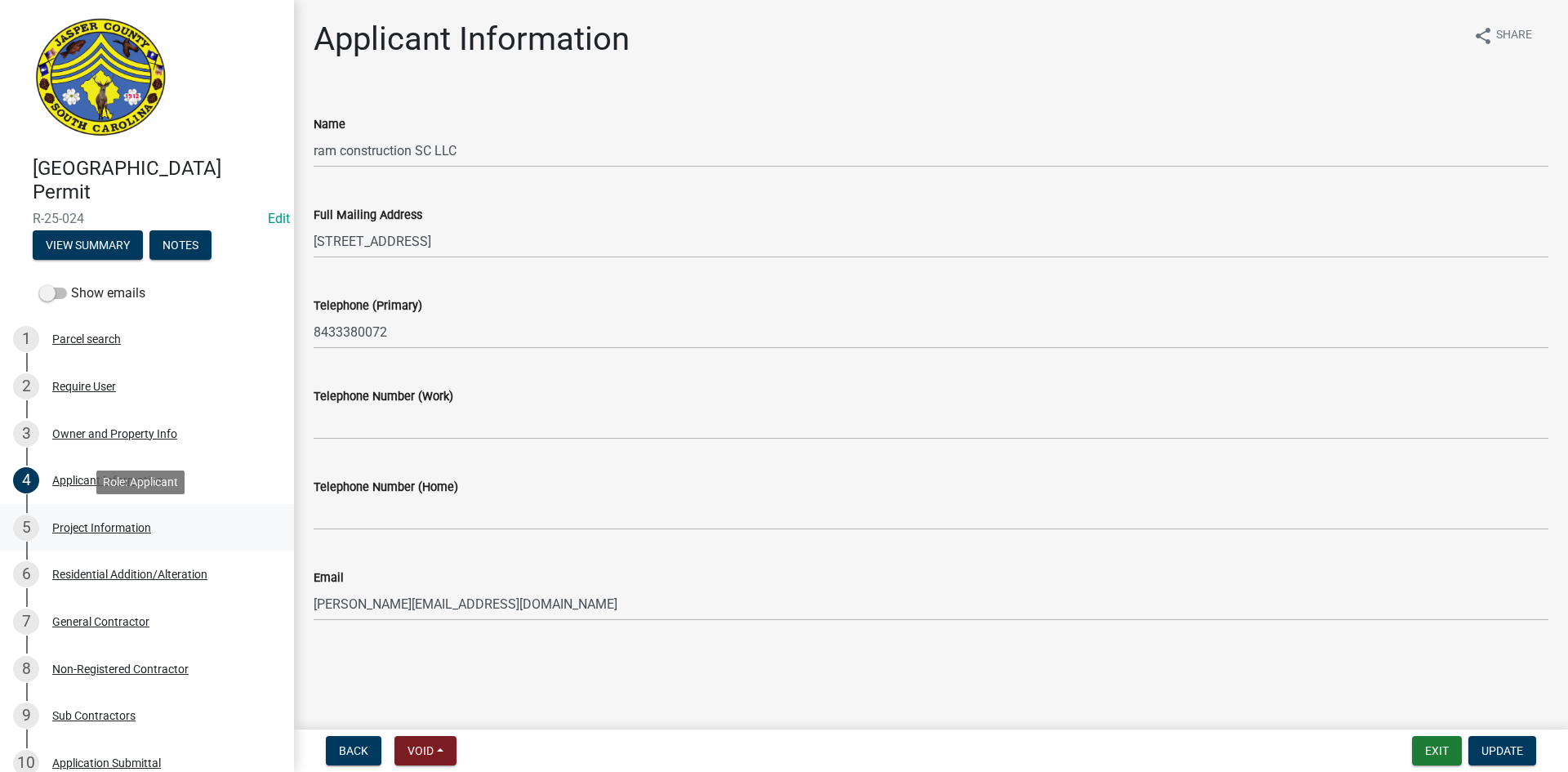
click at [99, 525] on div "Project Information" at bounding box center [102, 528] width 99 height 12
